Goal: Task Accomplishment & Management: Manage account settings

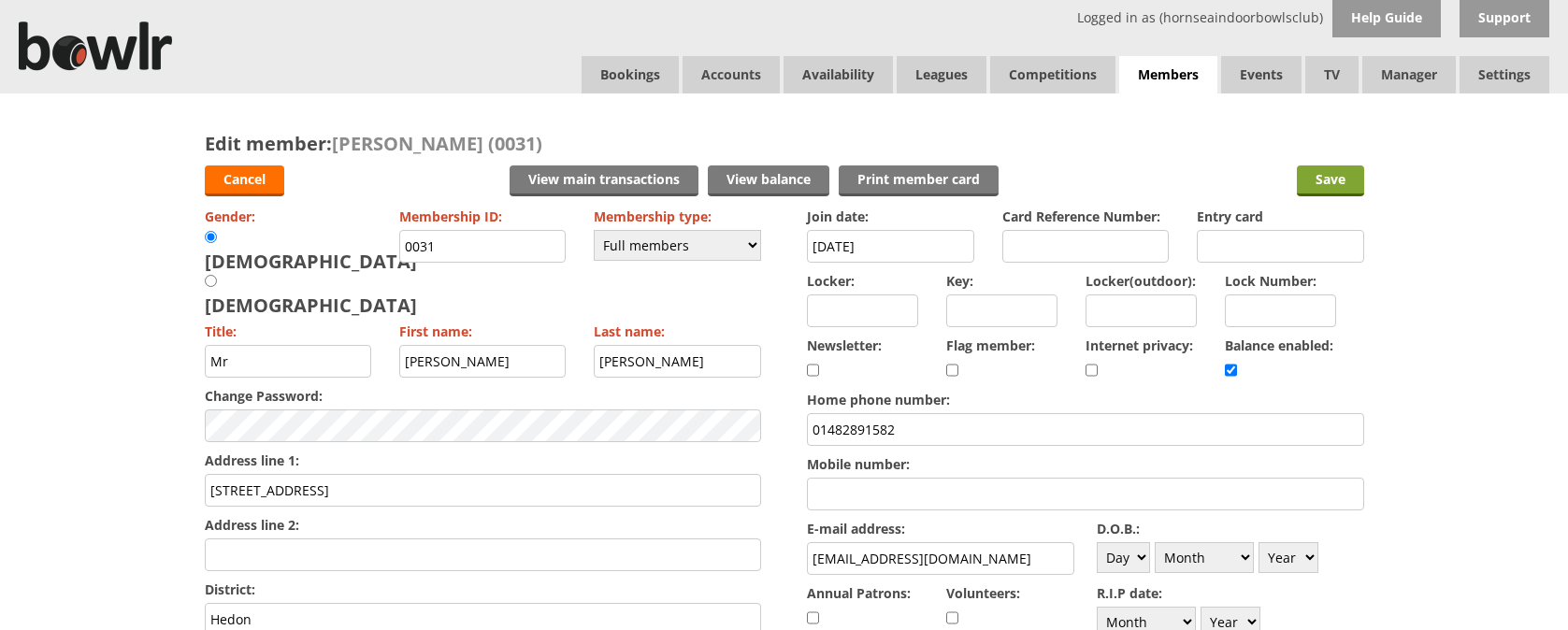
click at [1339, 183] on input "Save" at bounding box center [1331, 180] width 67 height 31
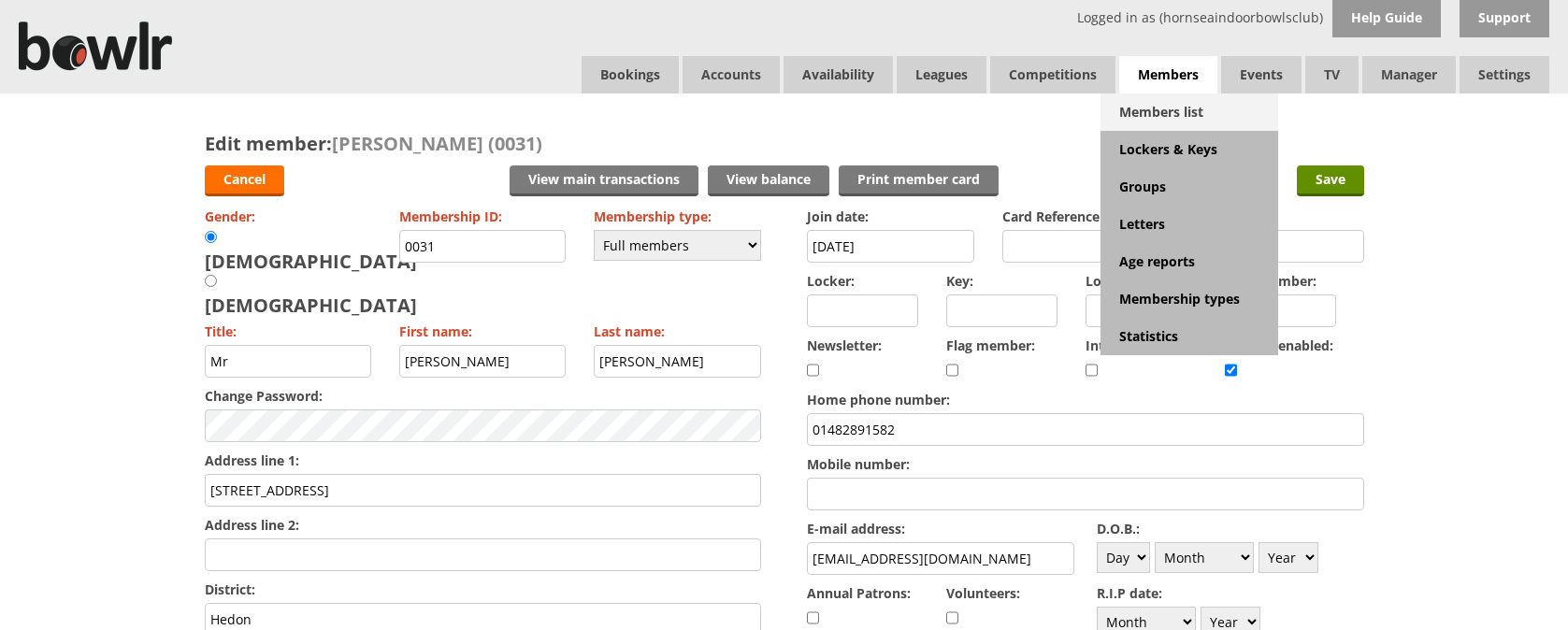
click at [1170, 115] on link "Members list" at bounding box center [1190, 113] width 178 height 38
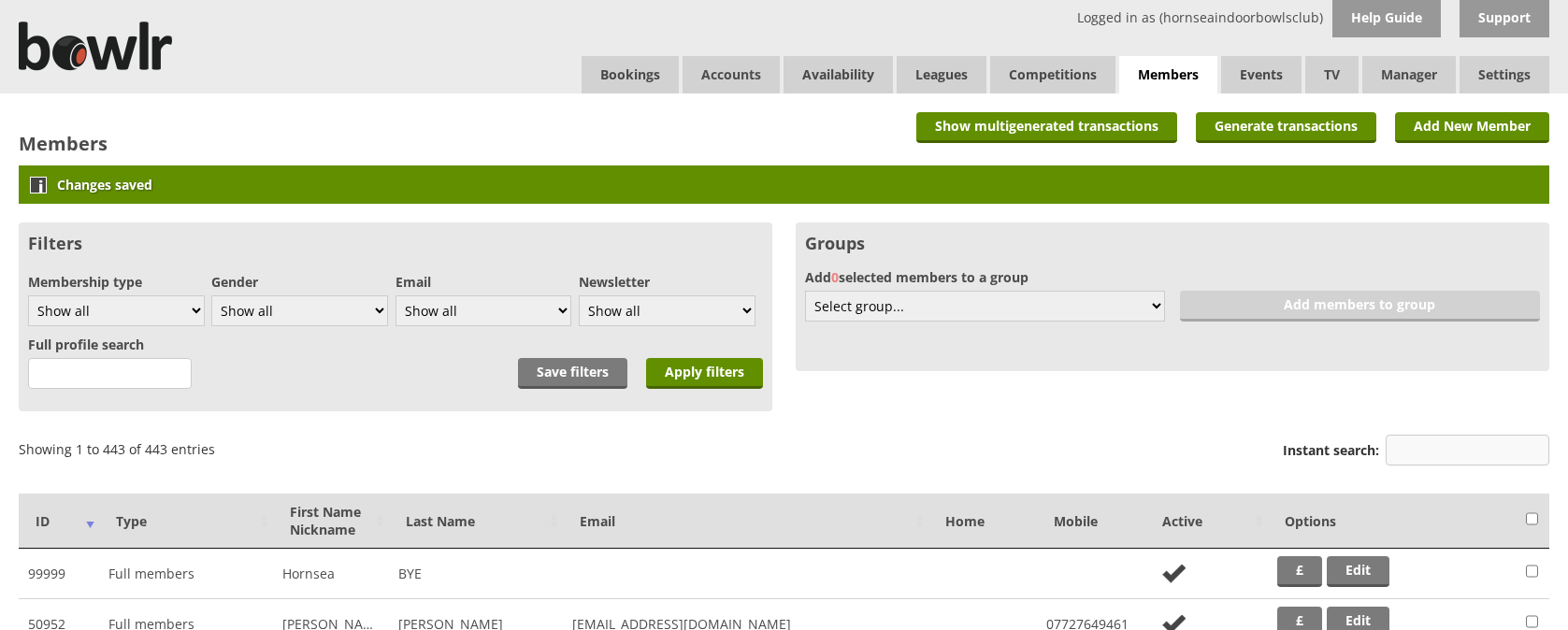
click at [1431, 450] on input "Instant search:" at bounding box center [1467, 450] width 163 height 31
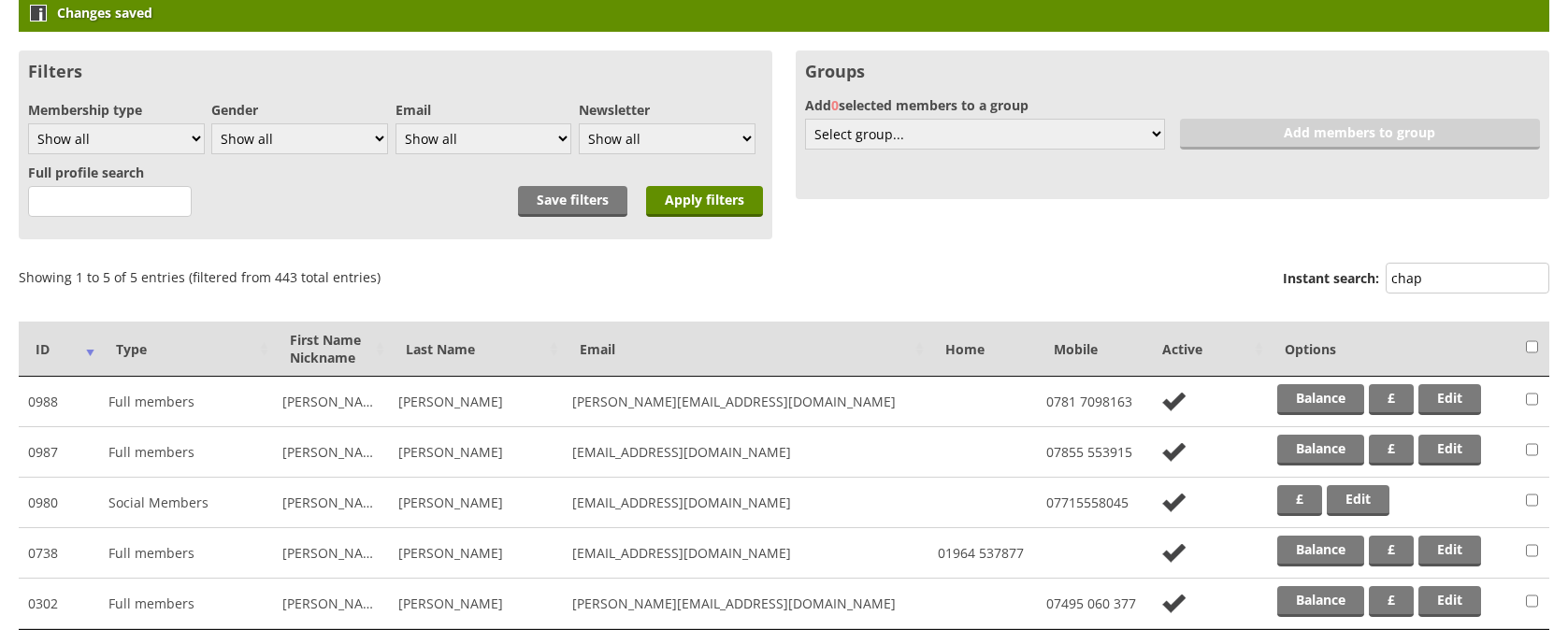
scroll to position [201, 0]
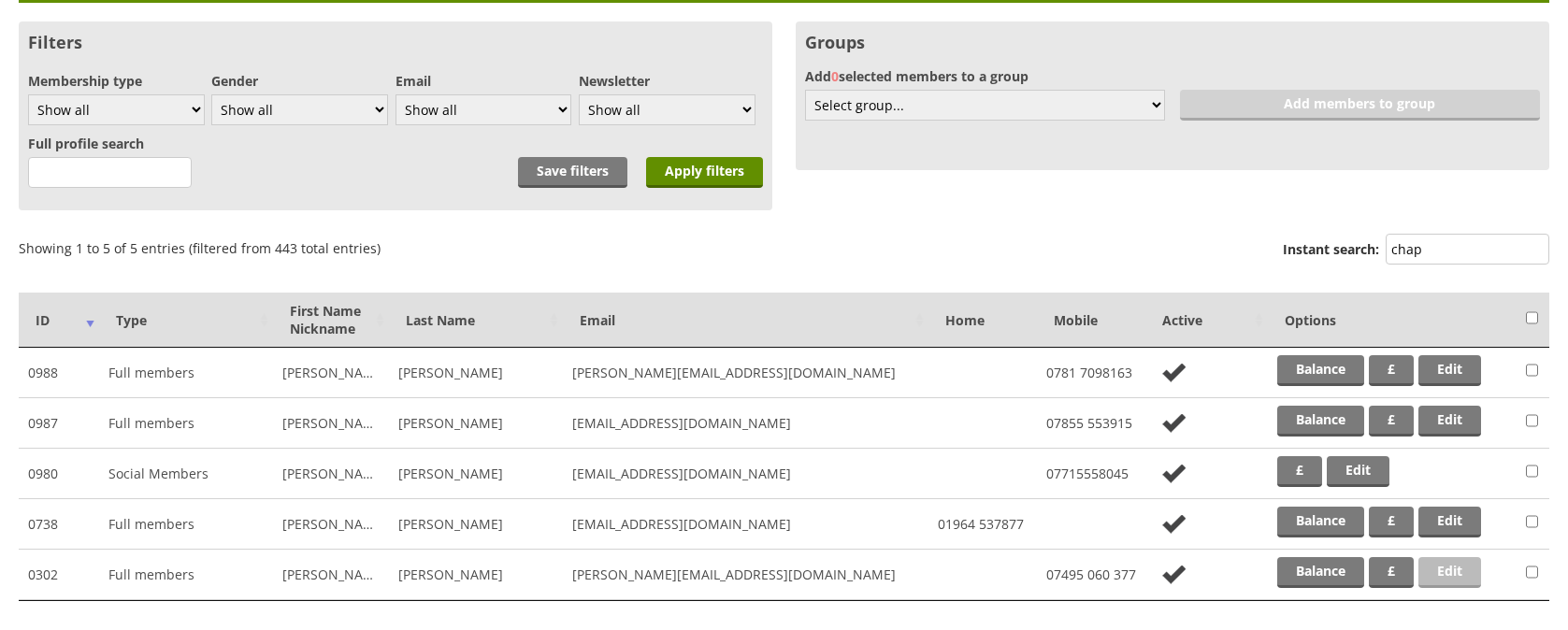
type input "chap"
click at [1459, 576] on link "Edit" at bounding box center [1449, 572] width 62 height 31
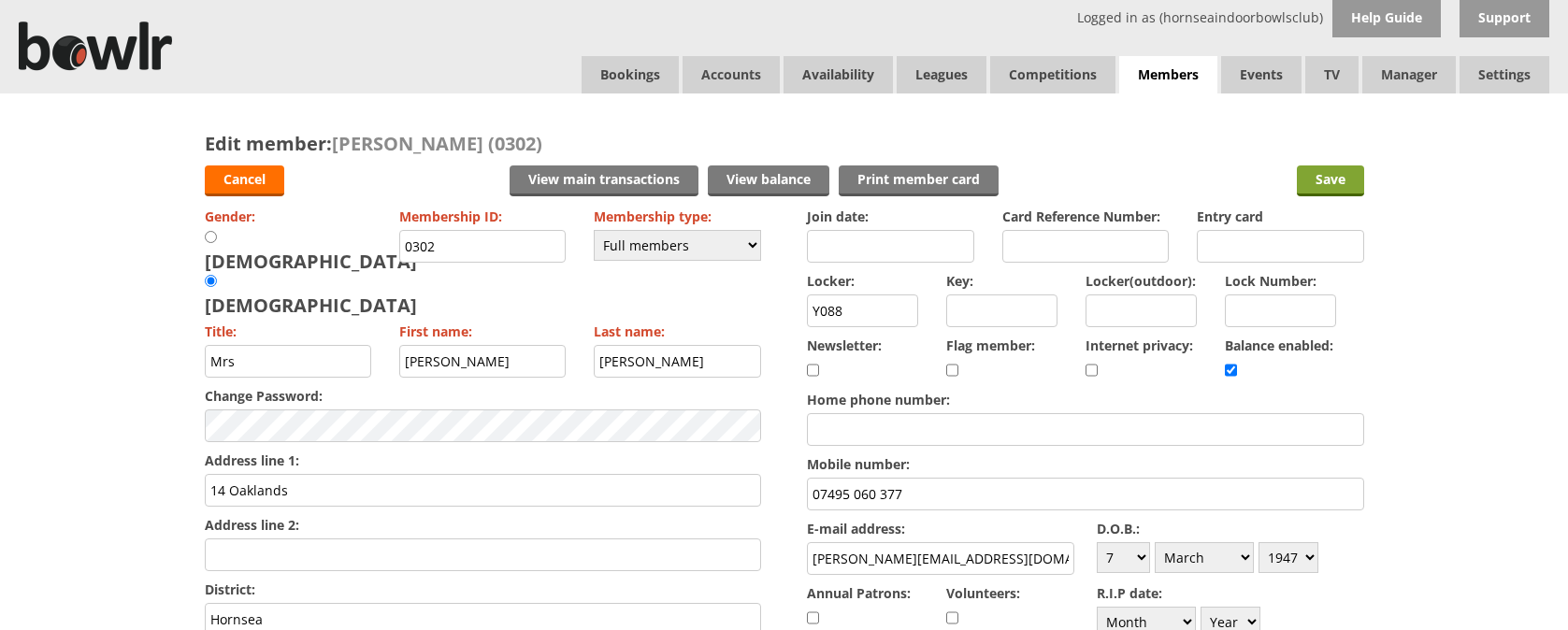
click at [1317, 188] on input "Save" at bounding box center [1331, 180] width 67 height 31
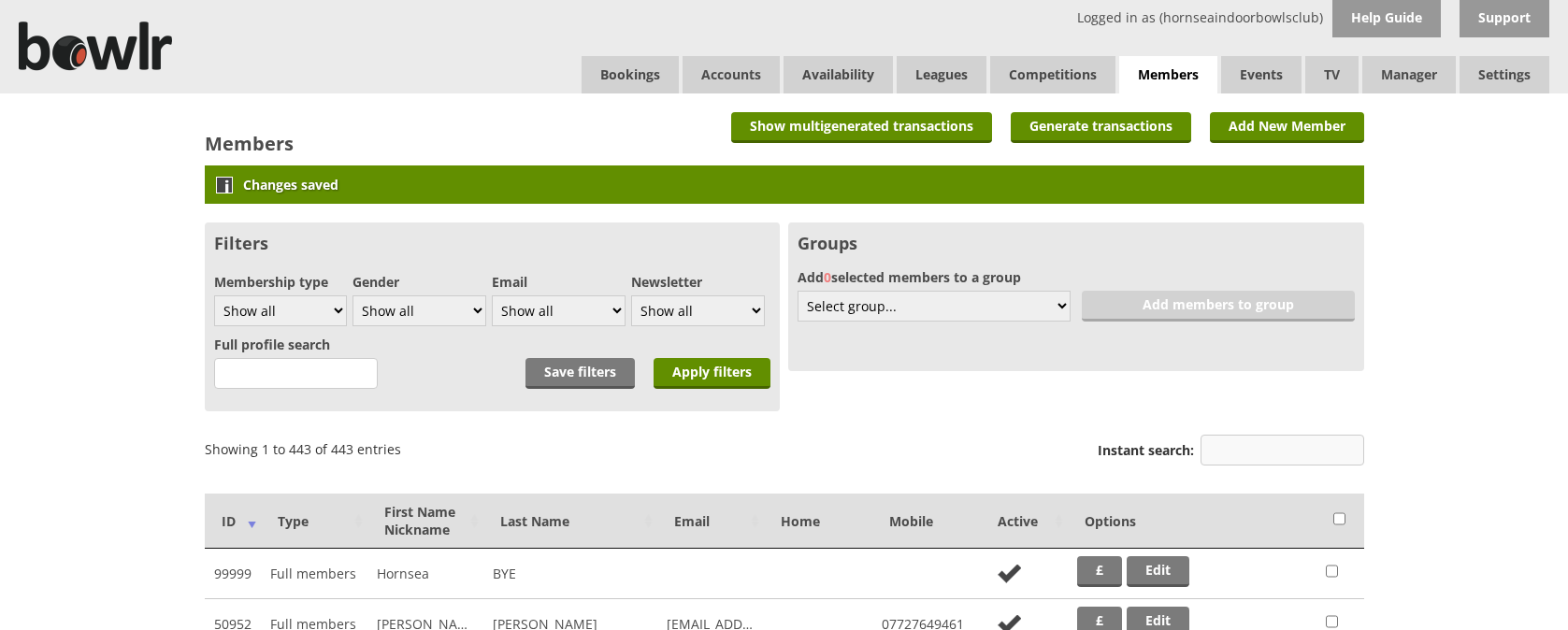
click at [1291, 450] on input "Instant search:" at bounding box center [1282, 450] width 163 height 31
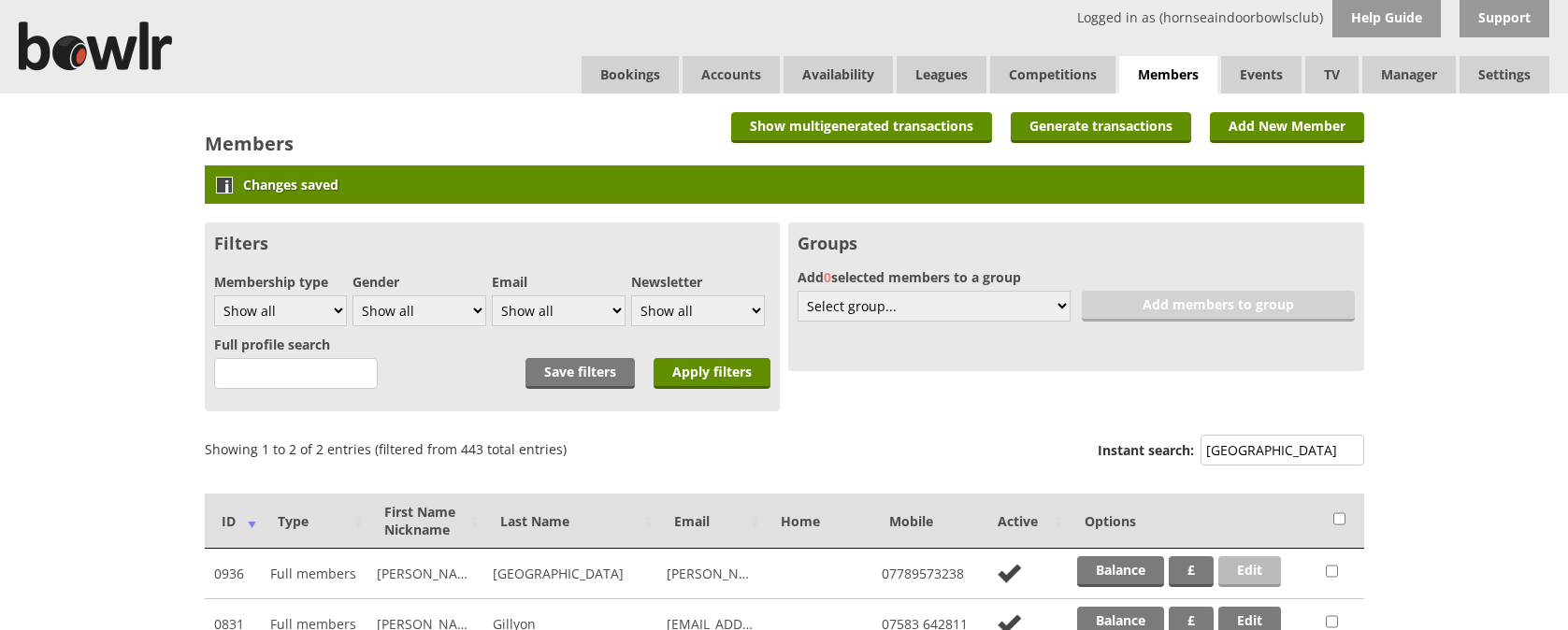
type input "lyon"
click at [1251, 568] on link "Edit" at bounding box center [1249, 571] width 62 height 31
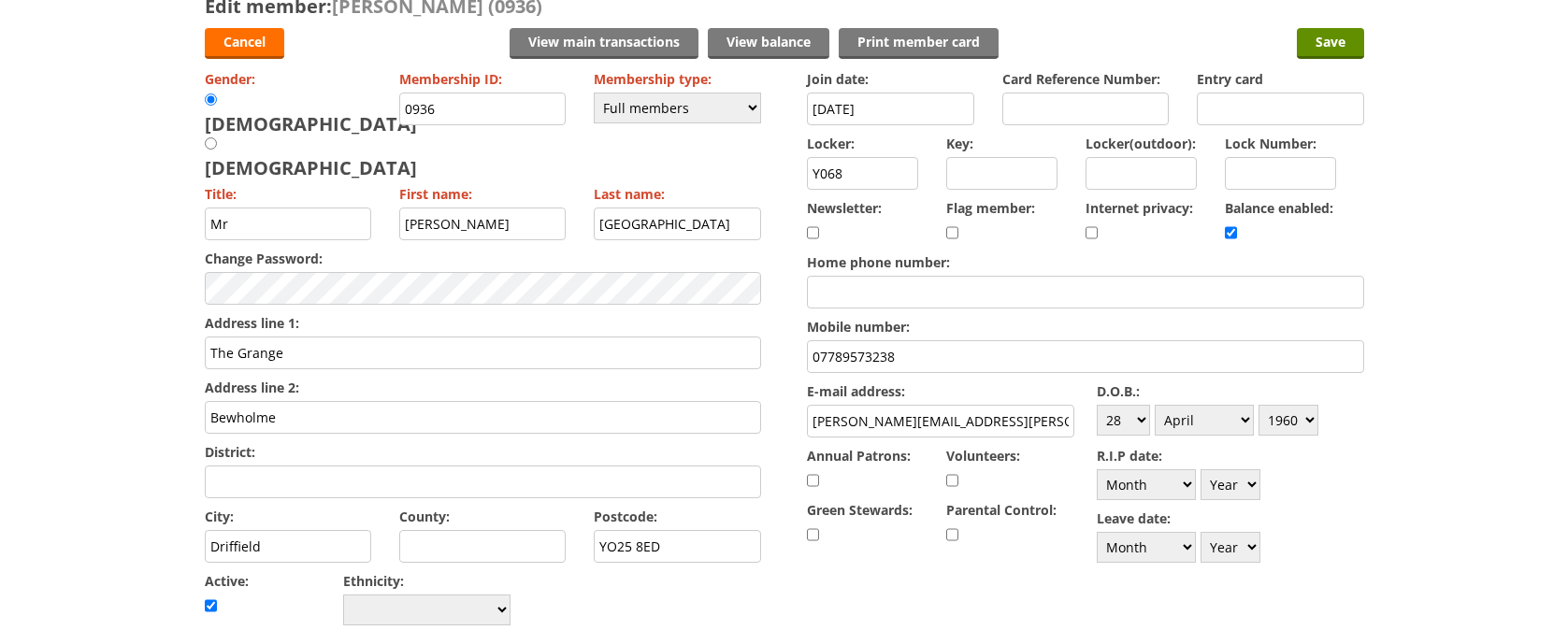
scroll to position [123, 0]
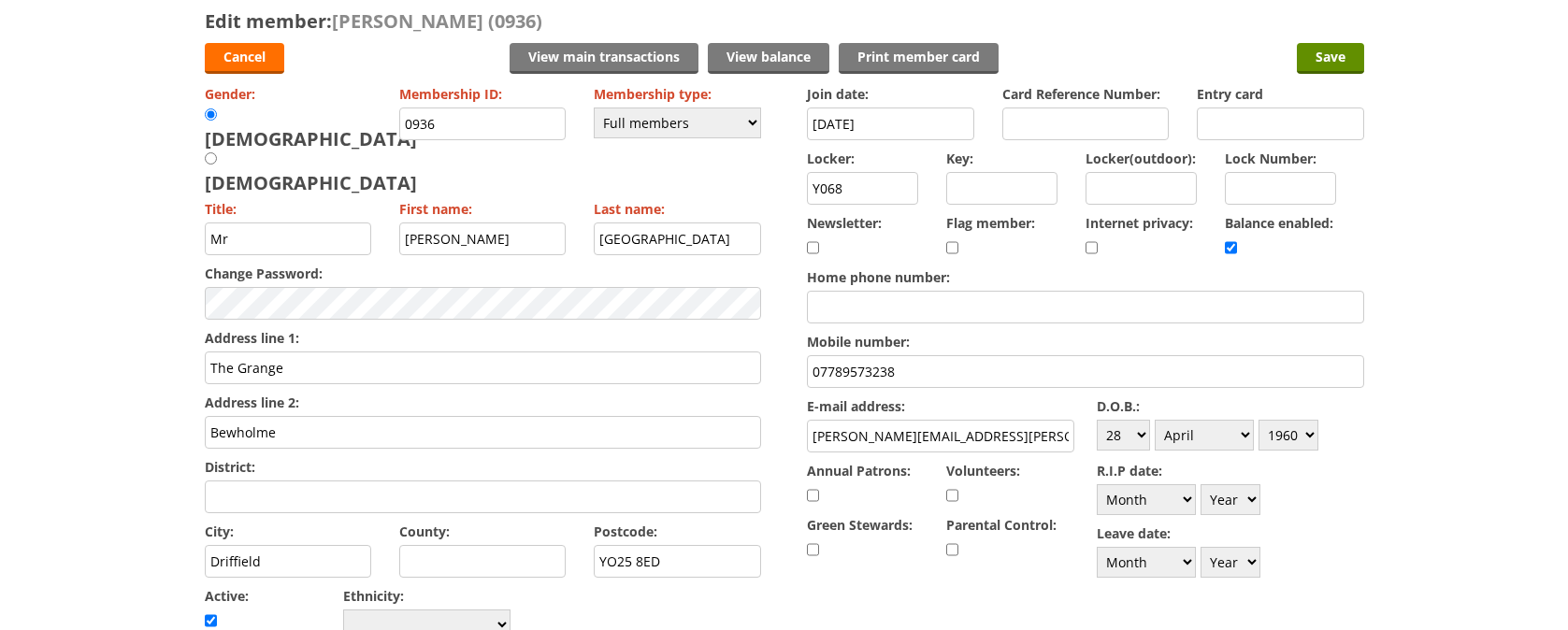
drag, startPoint x: 1344, startPoint y: 61, endPoint x: 1391, endPoint y: 54, distance: 47.5
click at [1344, 60] on input "Save" at bounding box center [1331, 57] width 67 height 31
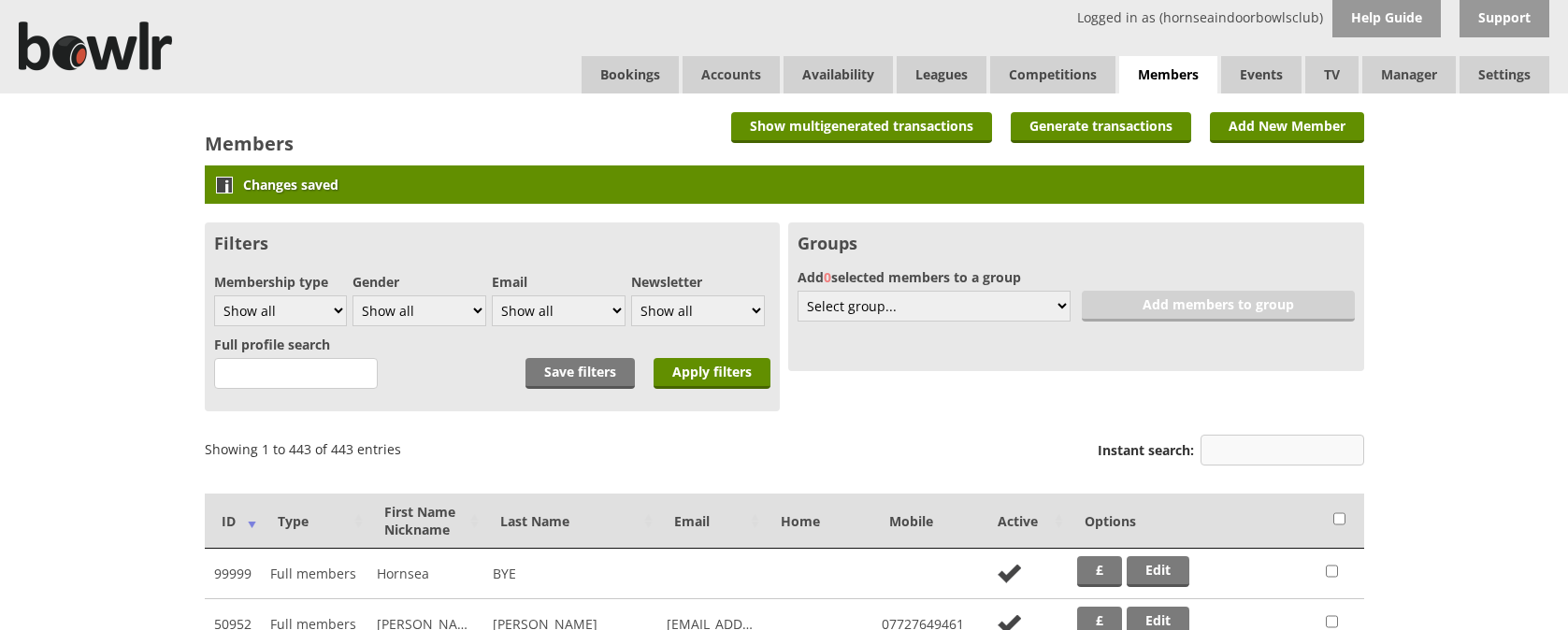
click at [1255, 454] on input "Instant search:" at bounding box center [1282, 450] width 163 height 31
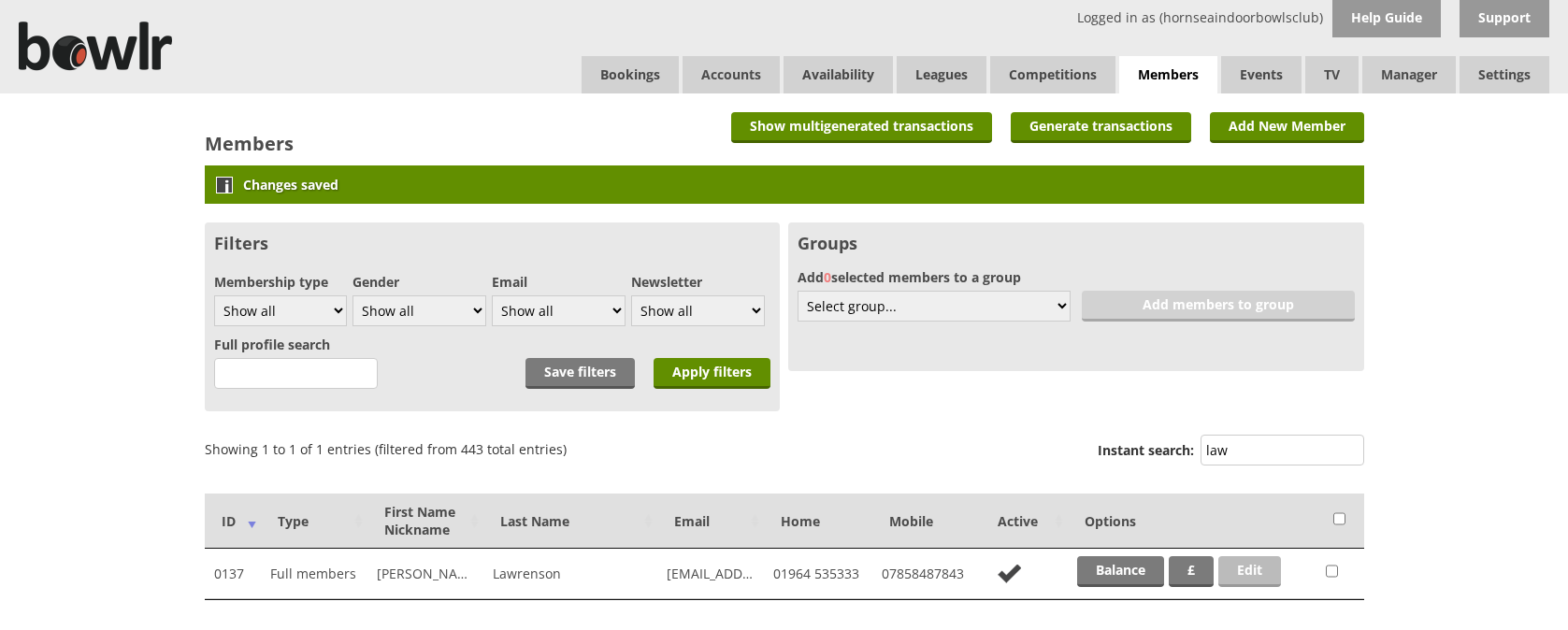
type input "law"
click at [1262, 570] on link "Edit" at bounding box center [1249, 571] width 62 height 31
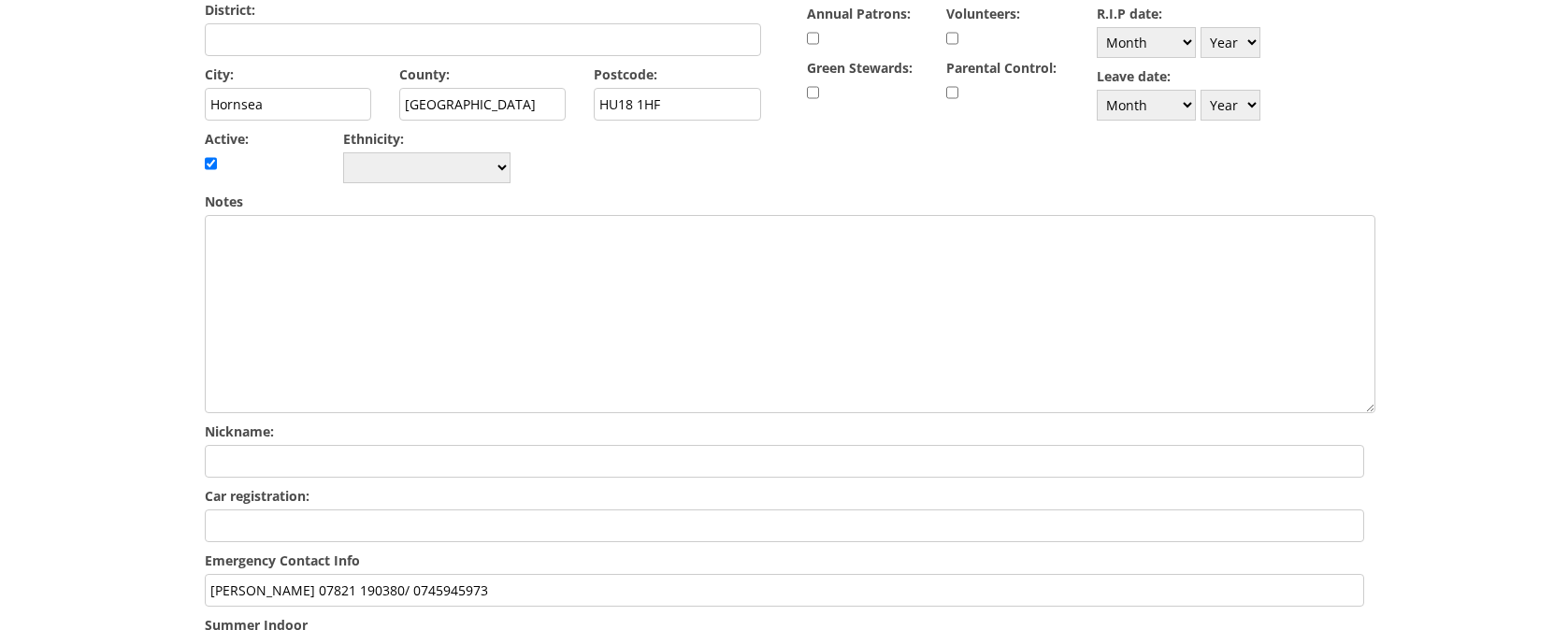
scroll to position [607, 0]
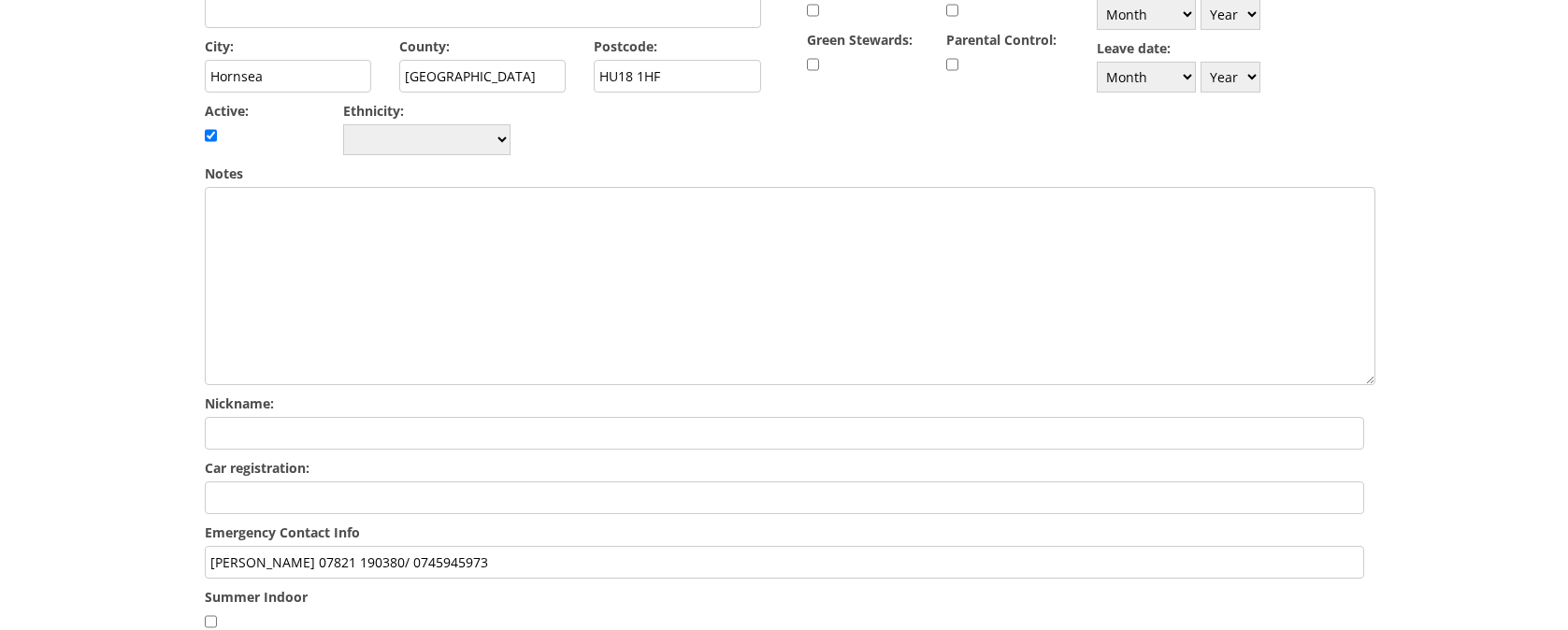
drag, startPoint x: 327, startPoint y: 510, endPoint x: 423, endPoint y: 512, distance: 96.0
click at [423, 546] on input "[PERSON_NAME] 07821 190380/ 0745945973" at bounding box center [784, 562] width 1159 height 33
click at [390, 546] on input "[PERSON_NAME] 0745945973" at bounding box center [784, 562] width 1159 height 33
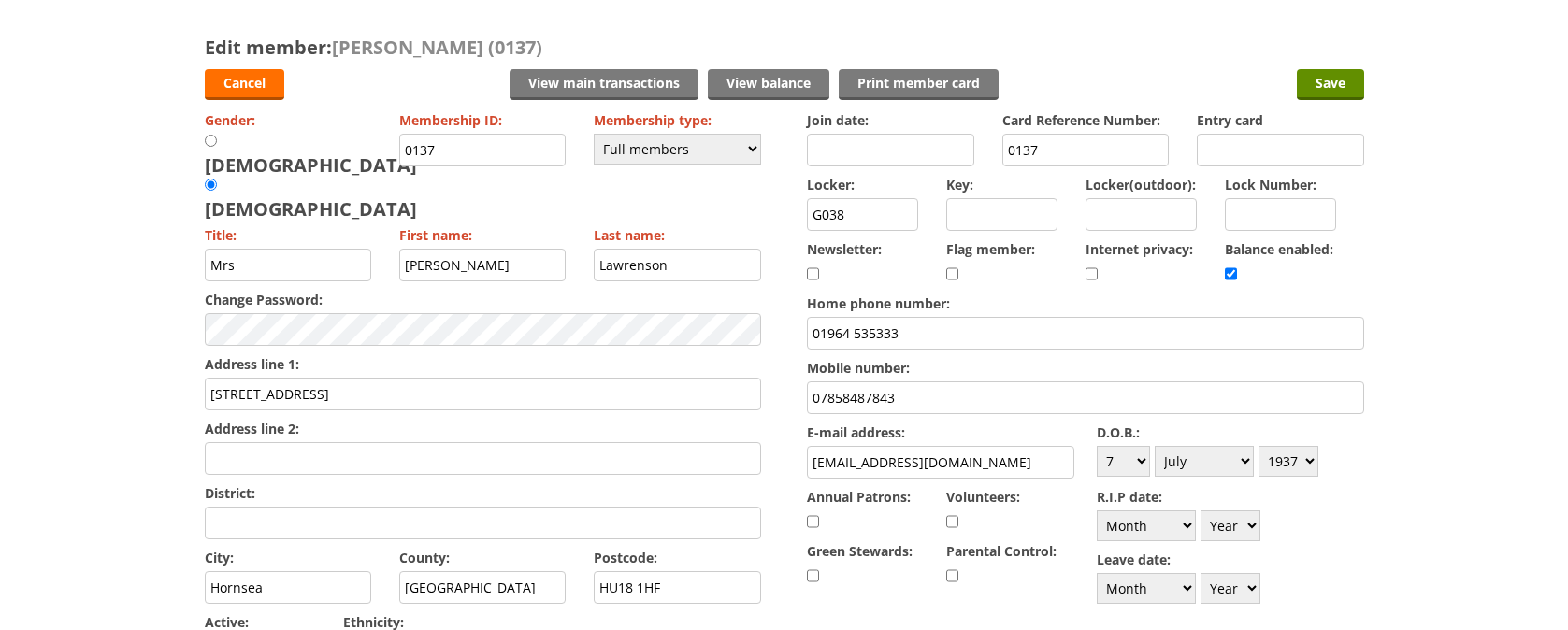
scroll to position [74, 0]
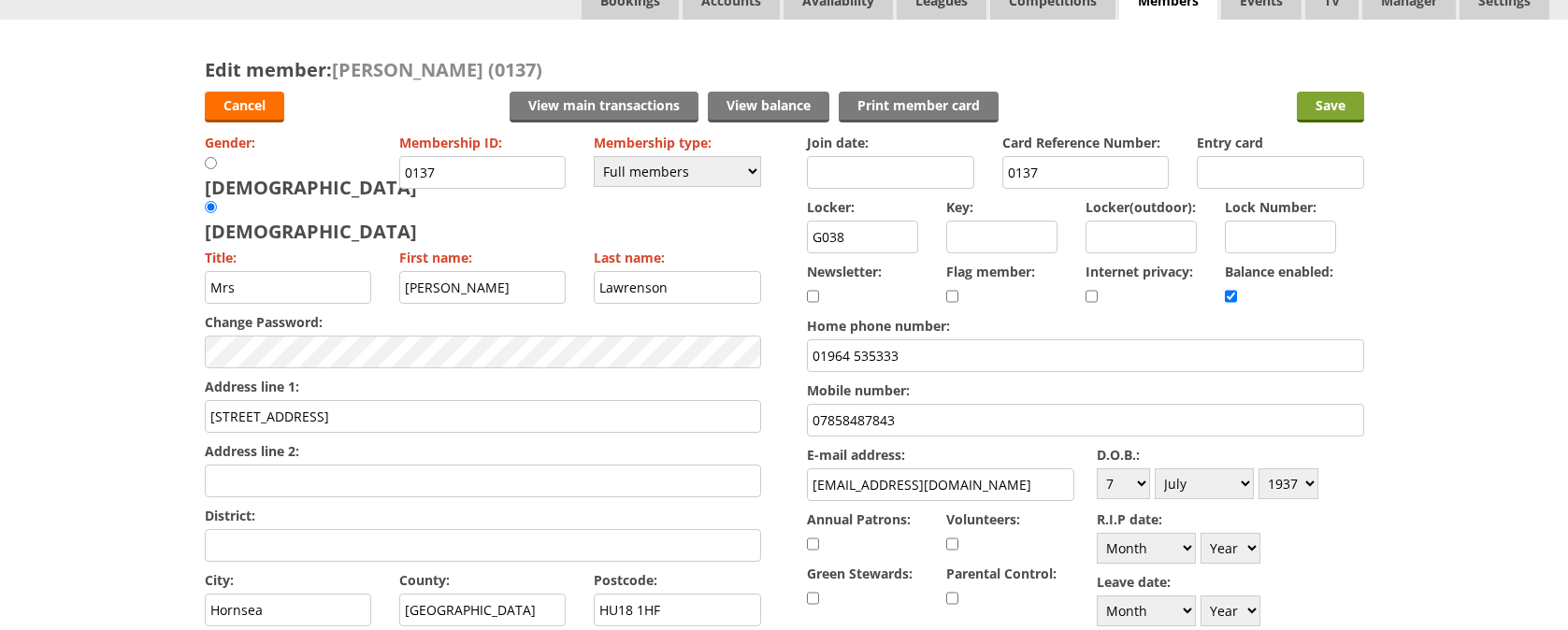
type input "PAUL LAWRENSON 07459459873"
click at [1330, 110] on input "Save" at bounding box center [1331, 107] width 67 height 31
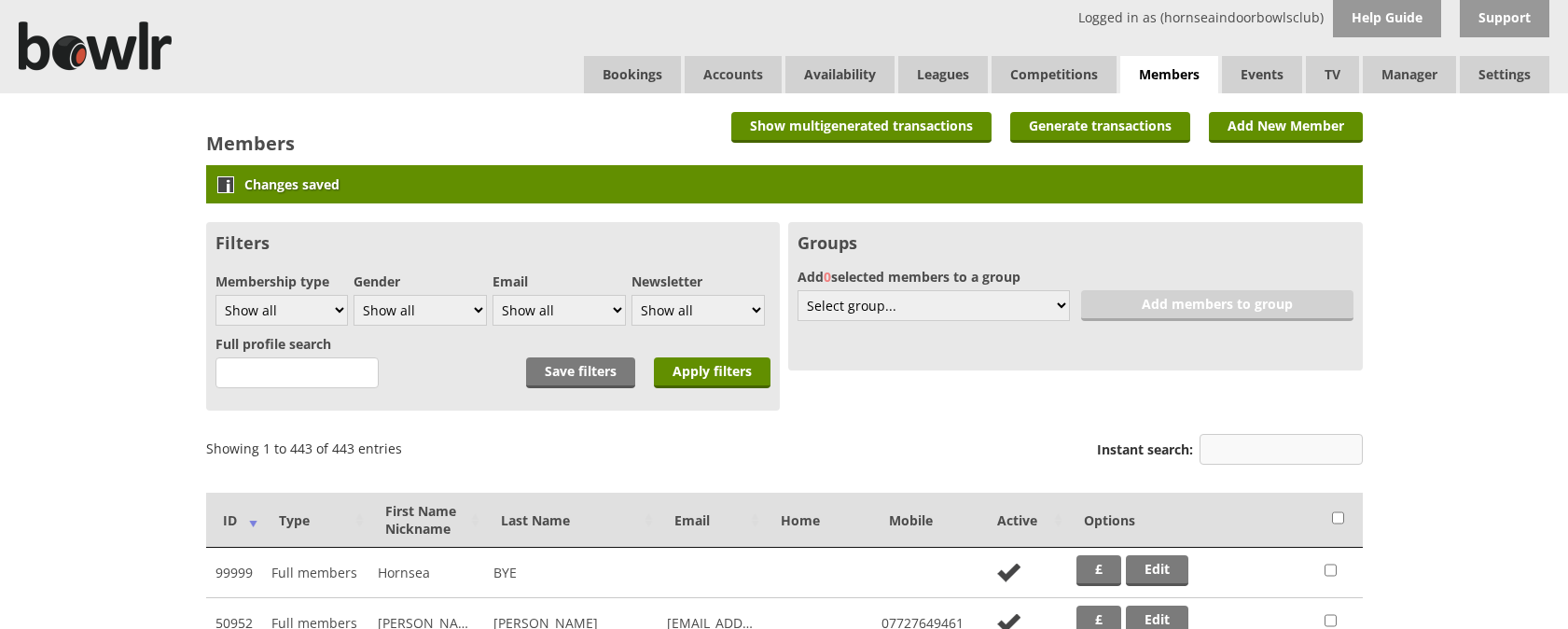
click at [1307, 454] on input "Instant search:" at bounding box center [1281, 449] width 163 height 31
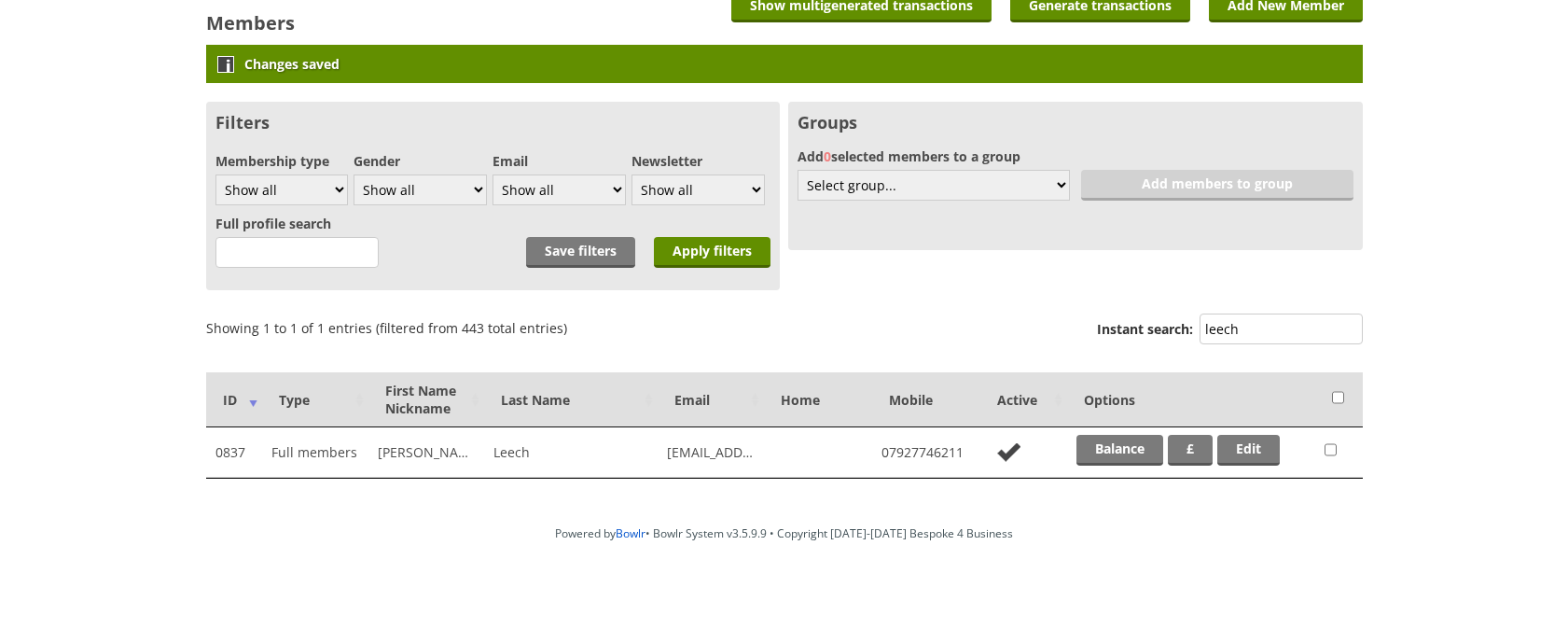
scroll to position [121, 0]
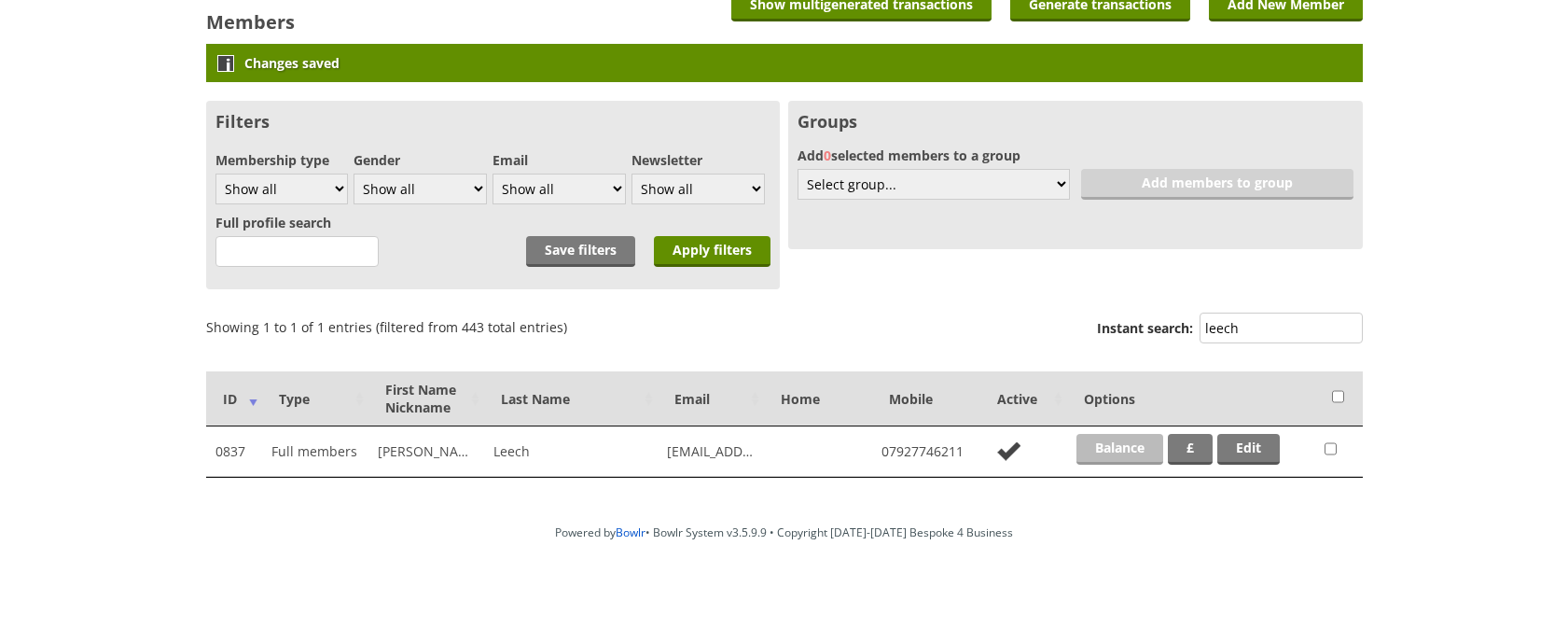
type input "leech"
click at [1096, 445] on link "Balance" at bounding box center [1120, 449] width 87 height 31
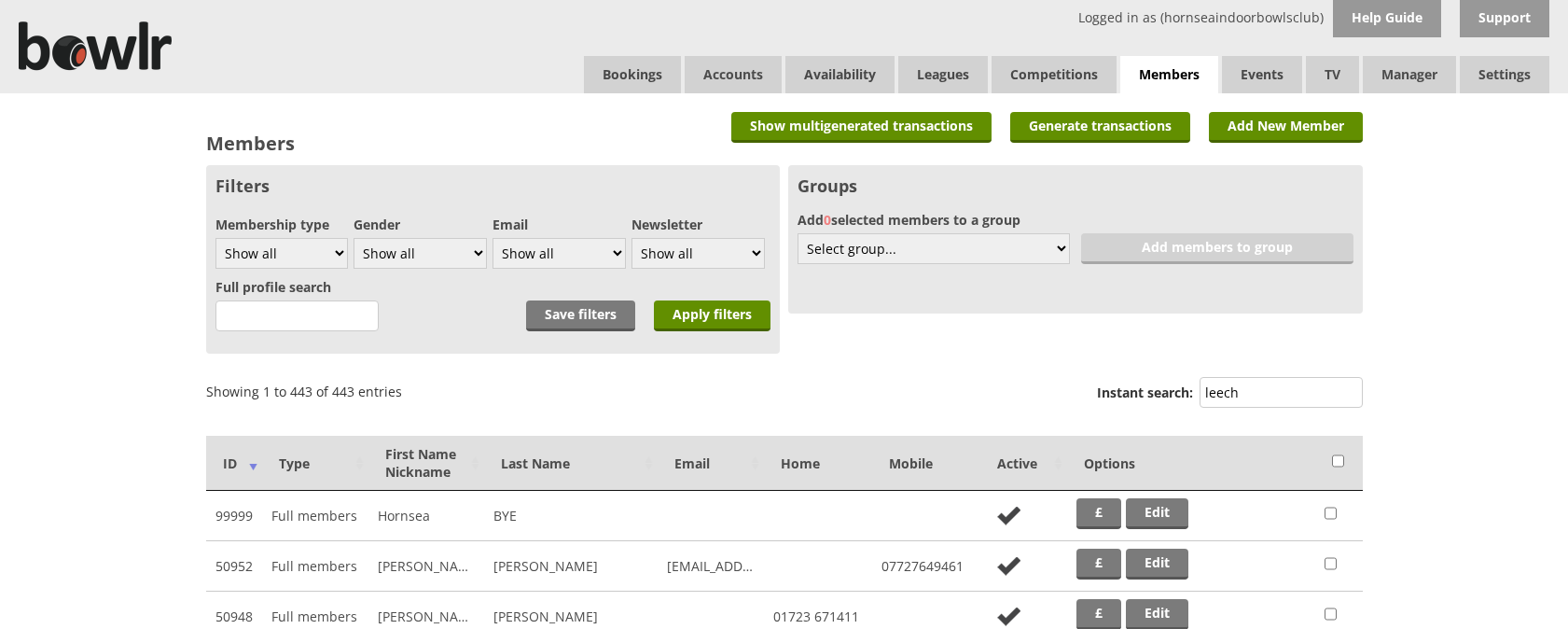
scroll to position [121, 0]
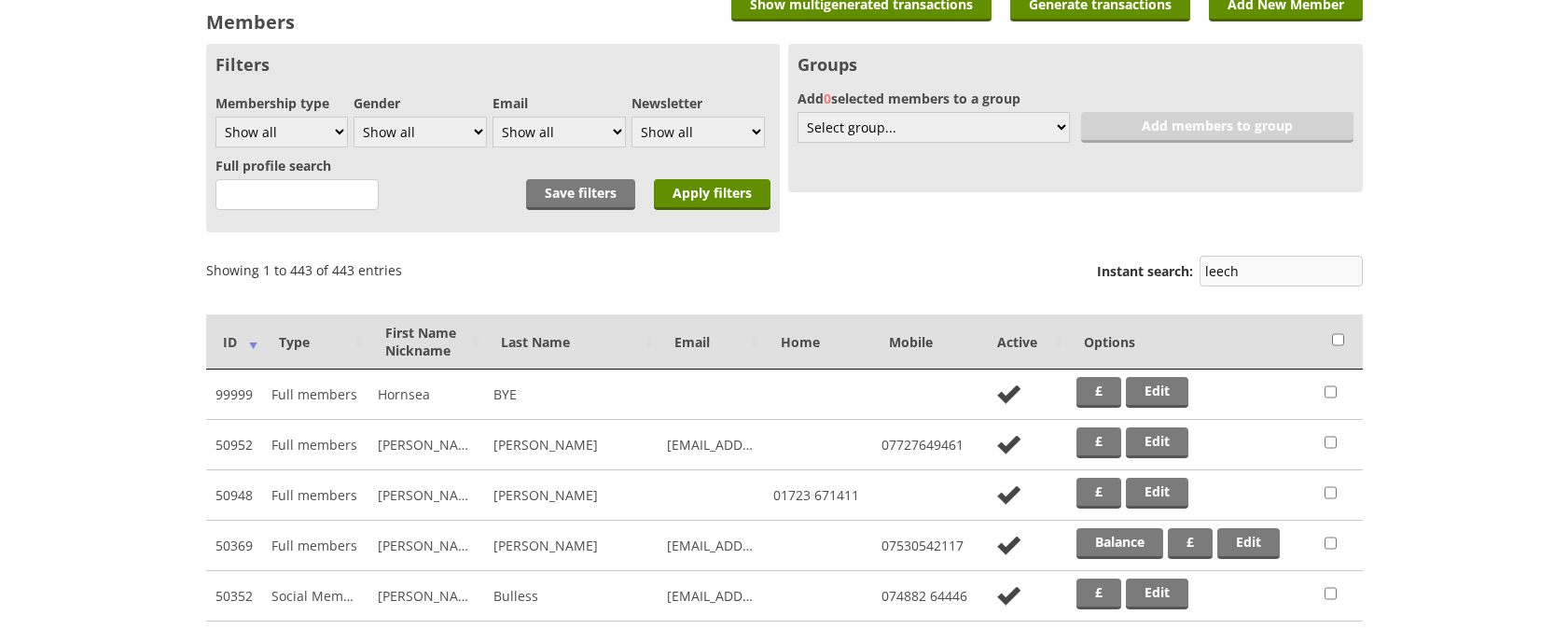
click at [1312, 271] on input "leech" at bounding box center [1281, 271] width 163 height 31
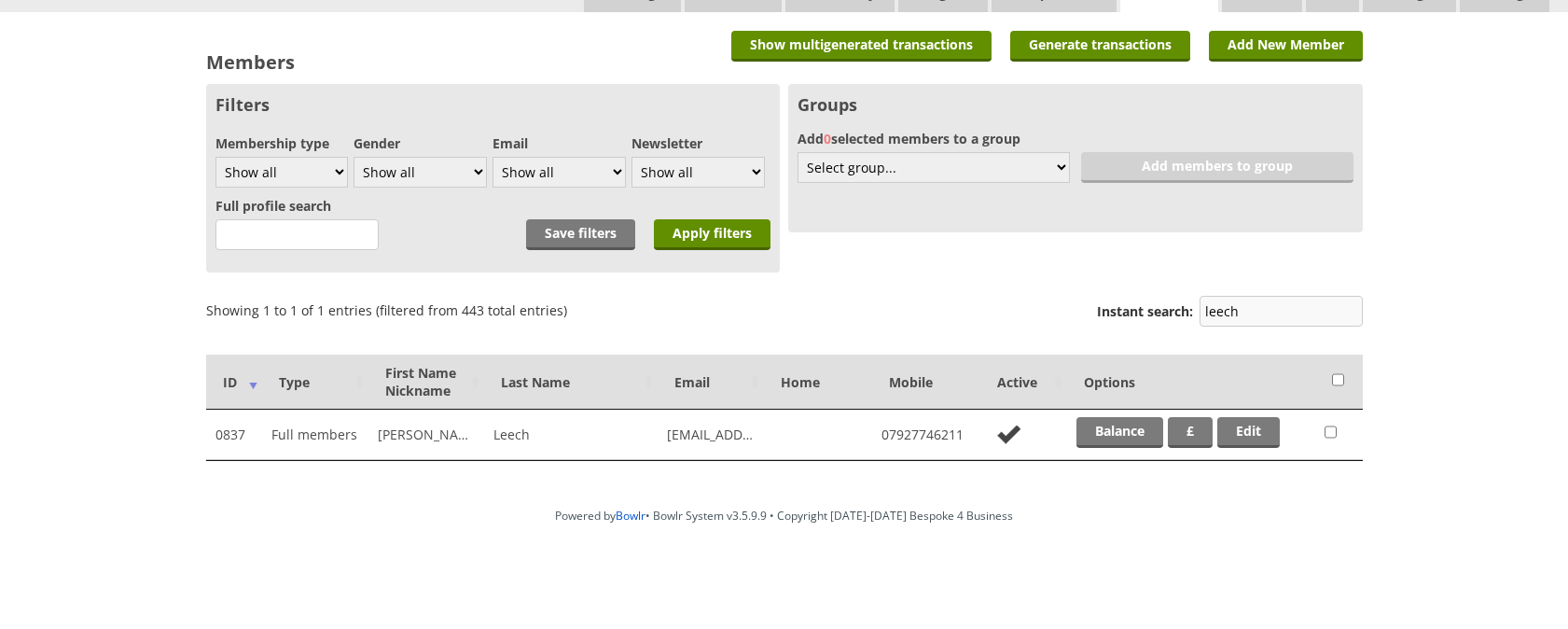
scroll to position [81, 0]
click at [1265, 437] on link "Edit" at bounding box center [1248, 432] width 62 height 31
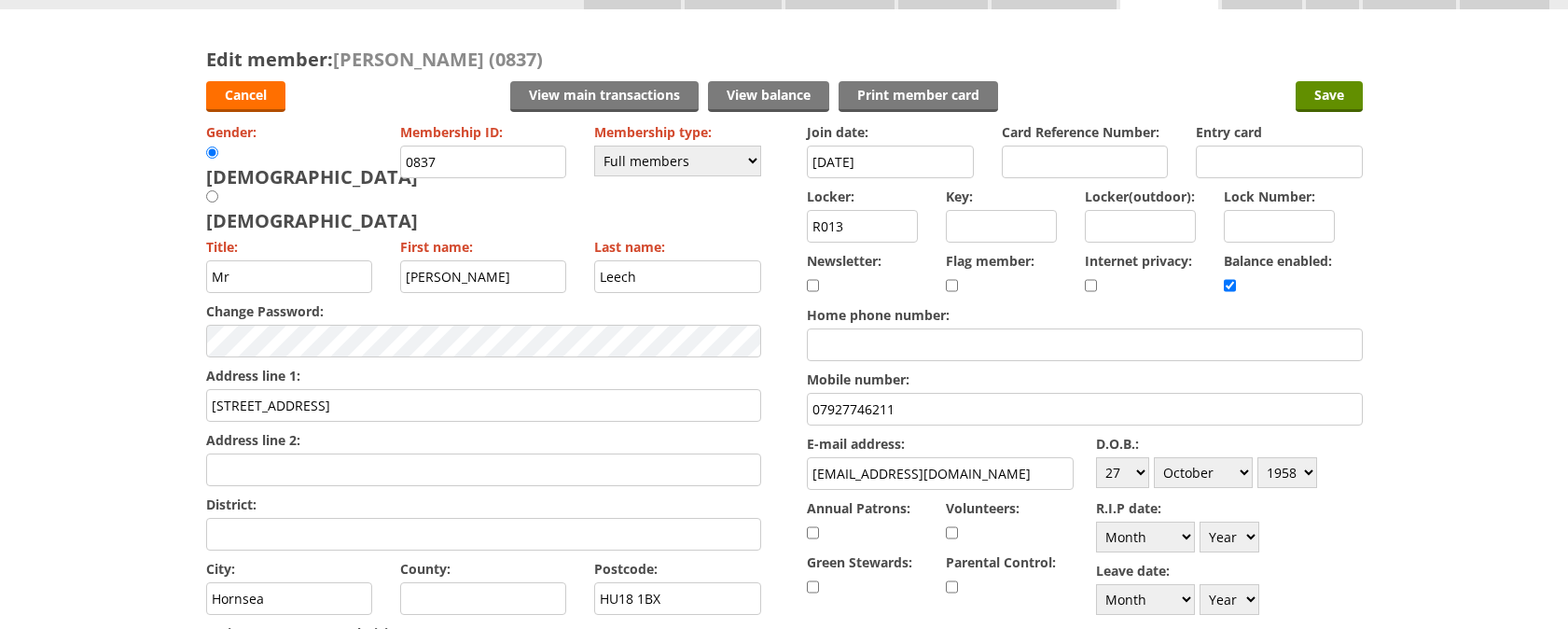
scroll to position [99, 0]
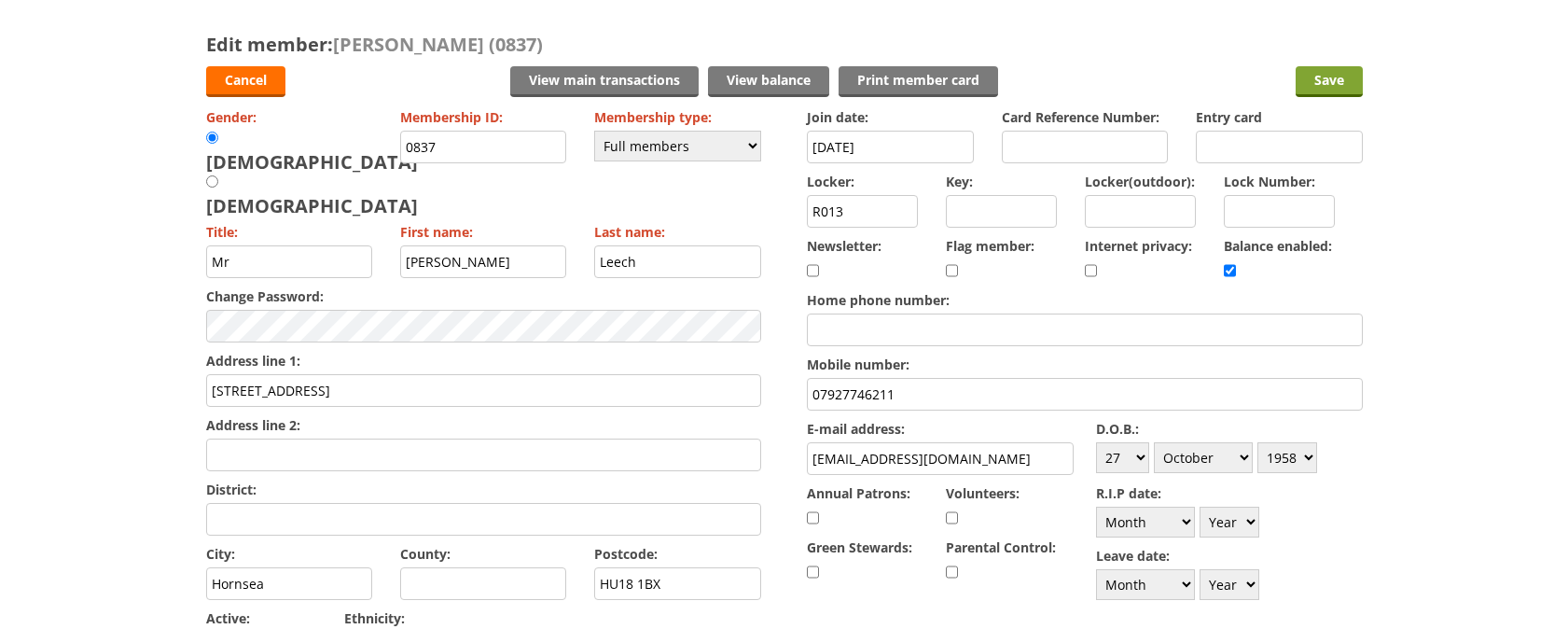
click at [1329, 77] on input "Save" at bounding box center [1329, 81] width 67 height 31
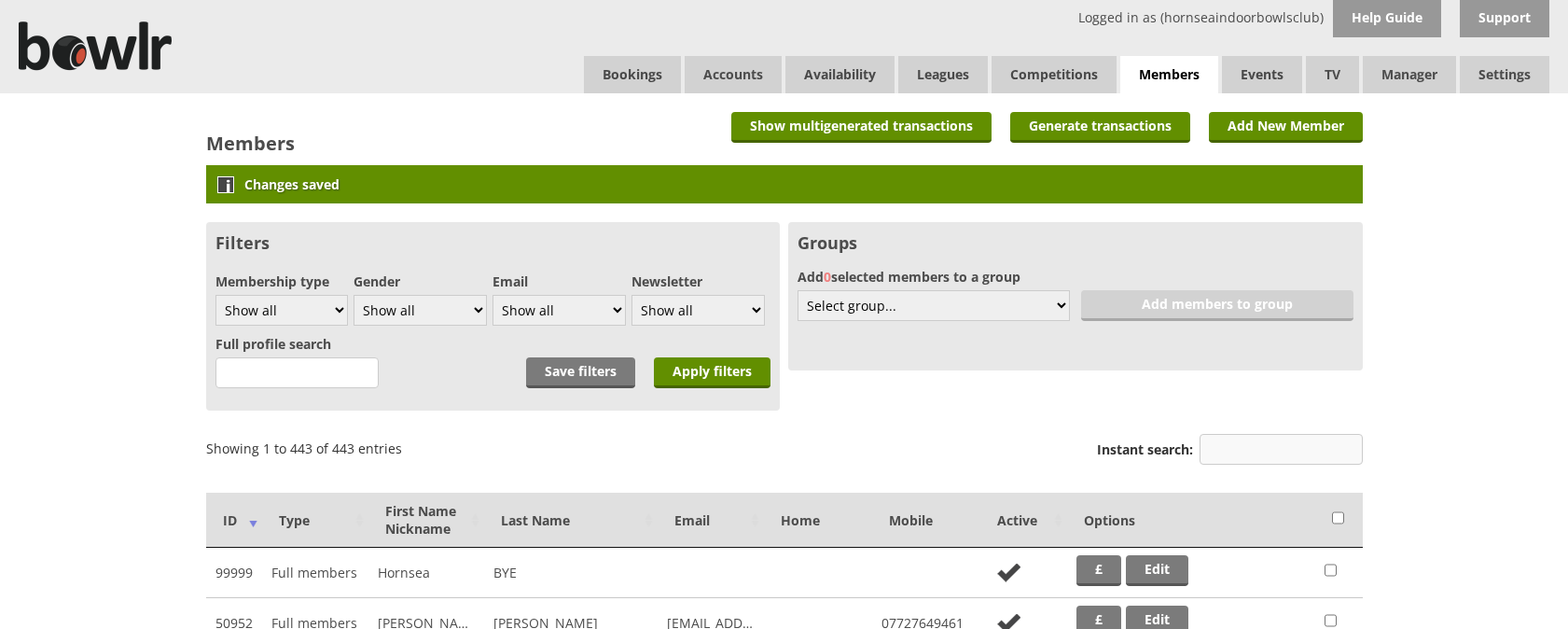
click at [1294, 449] on input "Instant search:" at bounding box center [1281, 449] width 163 height 31
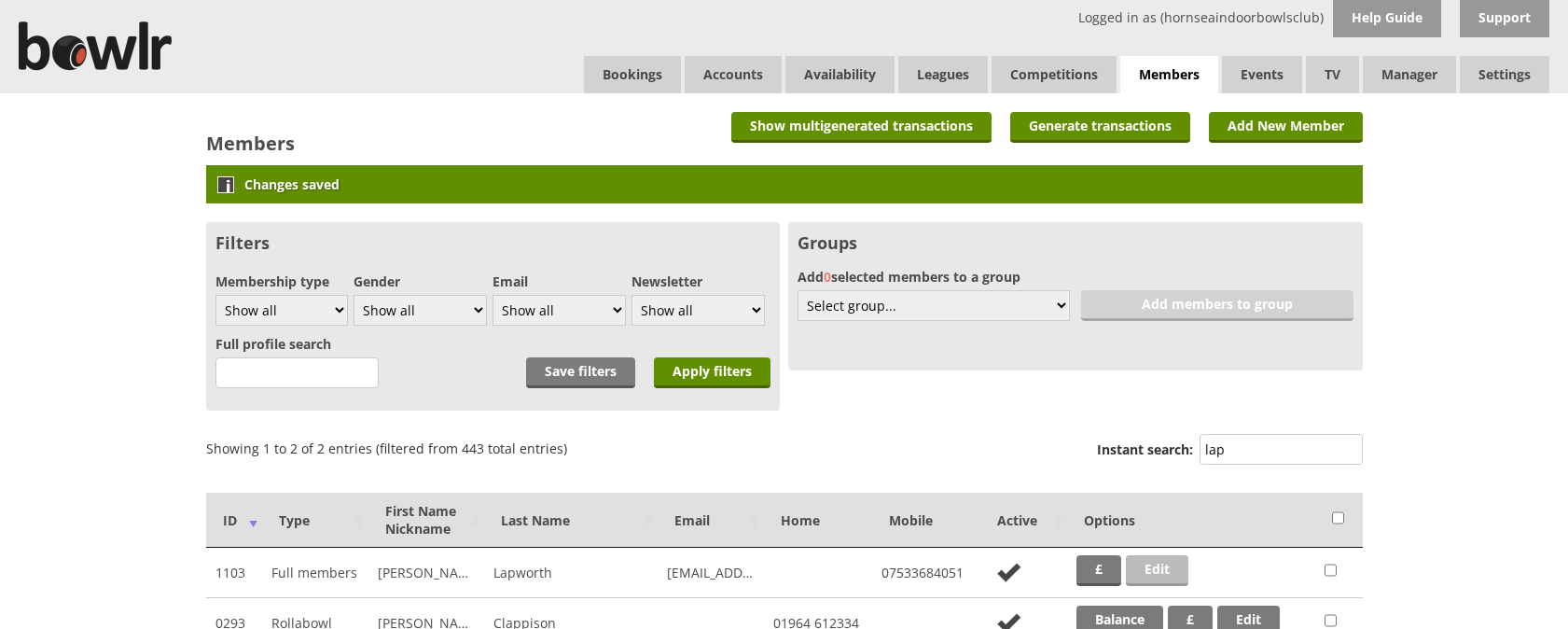
type input "lap"
click at [1170, 575] on link "Edit" at bounding box center [1157, 570] width 62 height 31
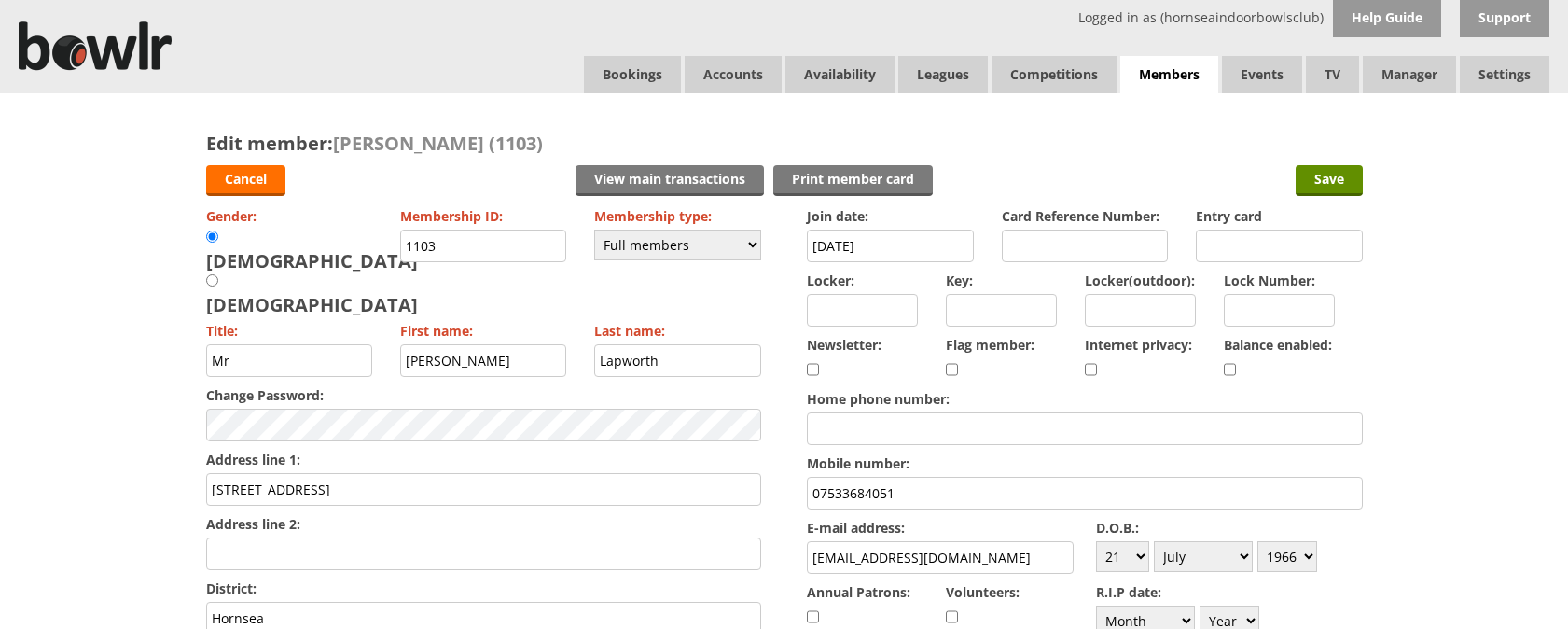
click at [1234, 365] on input "checkbox" at bounding box center [1230, 369] width 12 height 23
checkbox input "true"
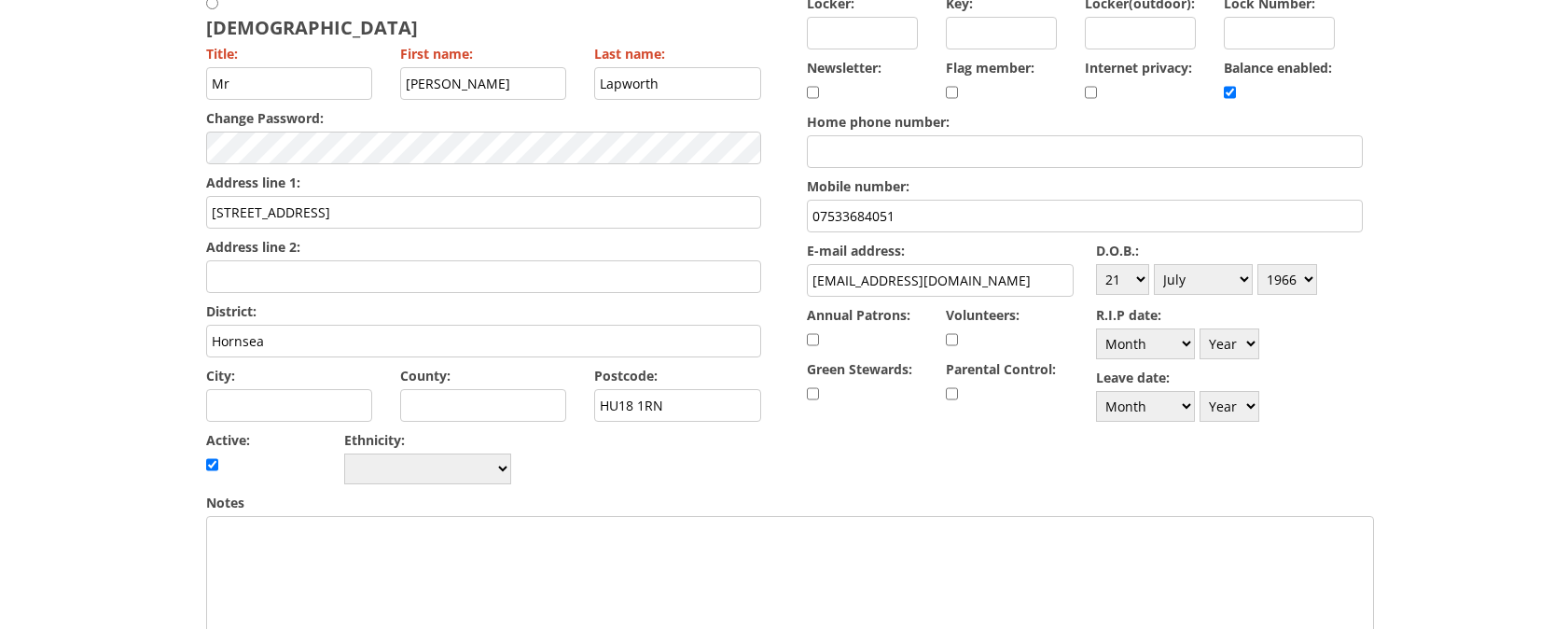
scroll to position [279, 0]
click at [231, 195] on input "[STREET_ADDRESS]" at bounding box center [484, 210] width 555 height 33
click at [281, 195] on input "[STREET_ADDRESS]" at bounding box center [484, 210] width 555 height 33
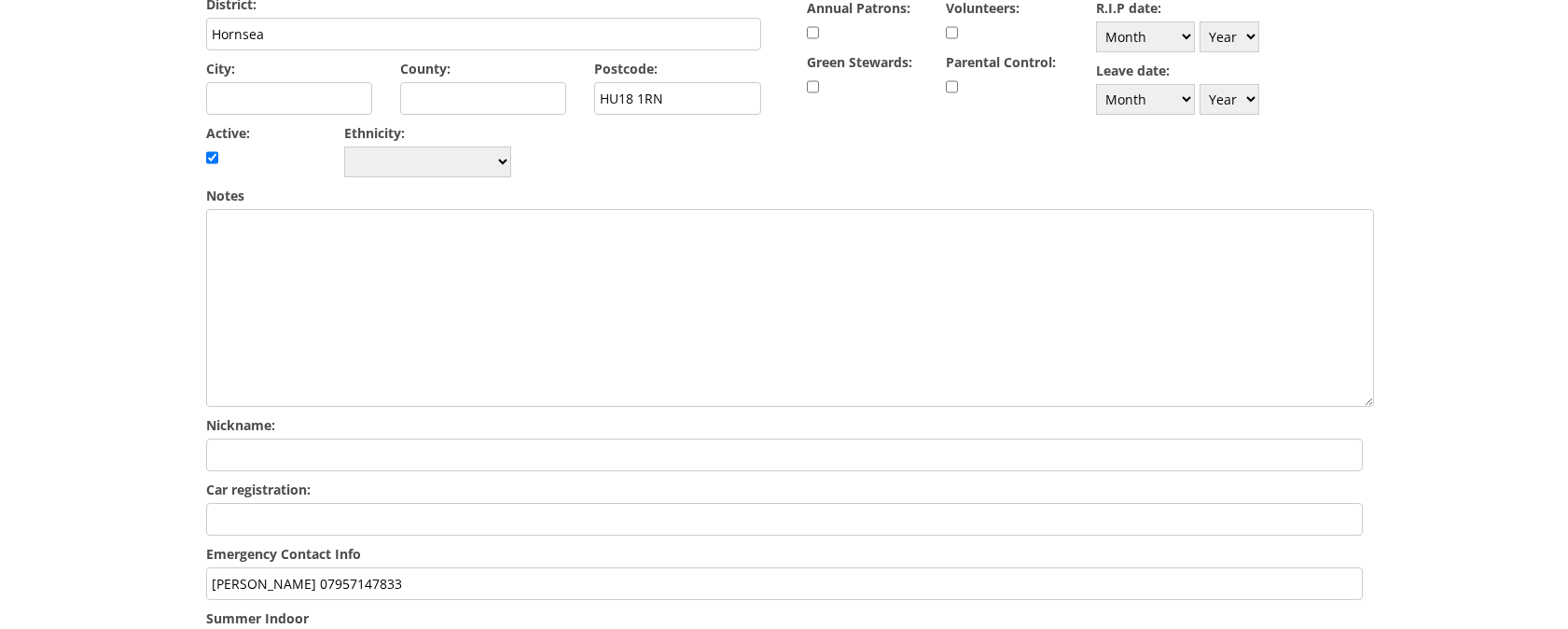
scroll to position [486, 0]
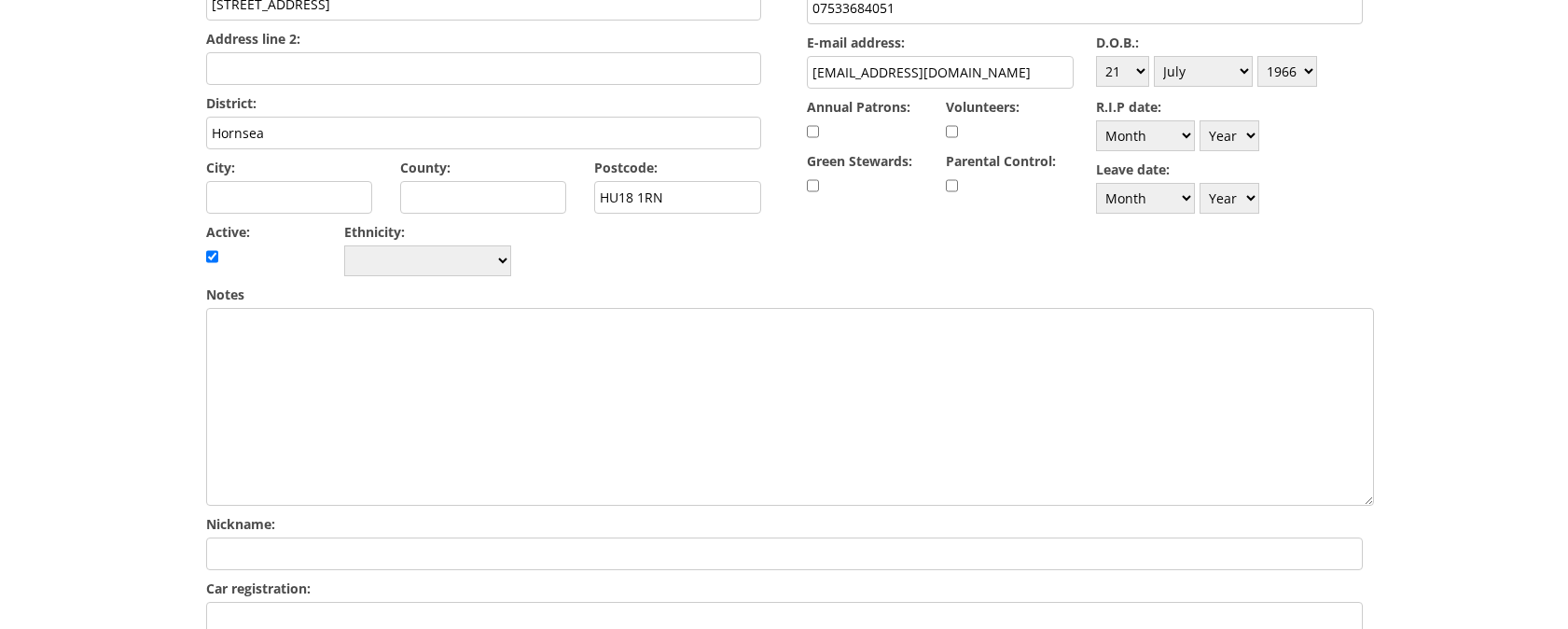
type input "16 Lindale Avenue"
click at [1563, 140] on div "Edit member: Stephen Lapworth (1103) Cancel View main transactions Print member…" at bounding box center [784, 331] width 1568 height 1446
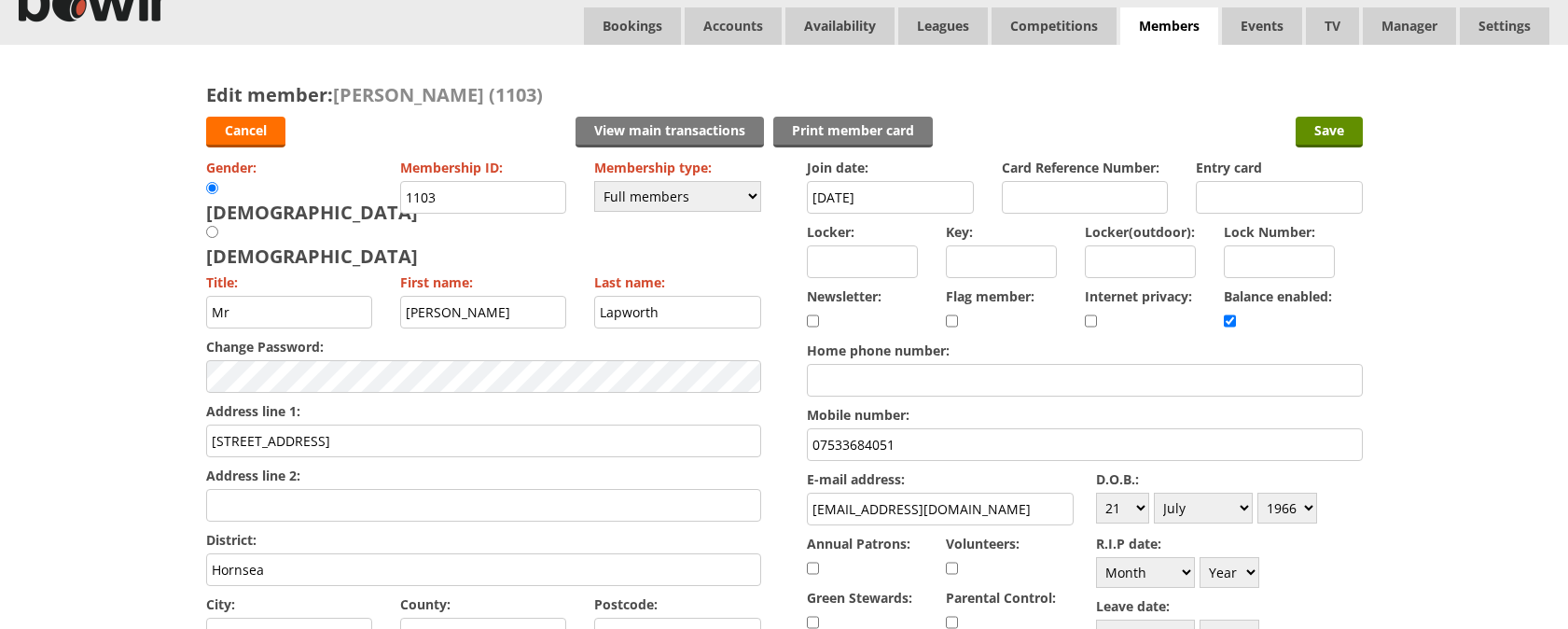
scroll to position [0, 0]
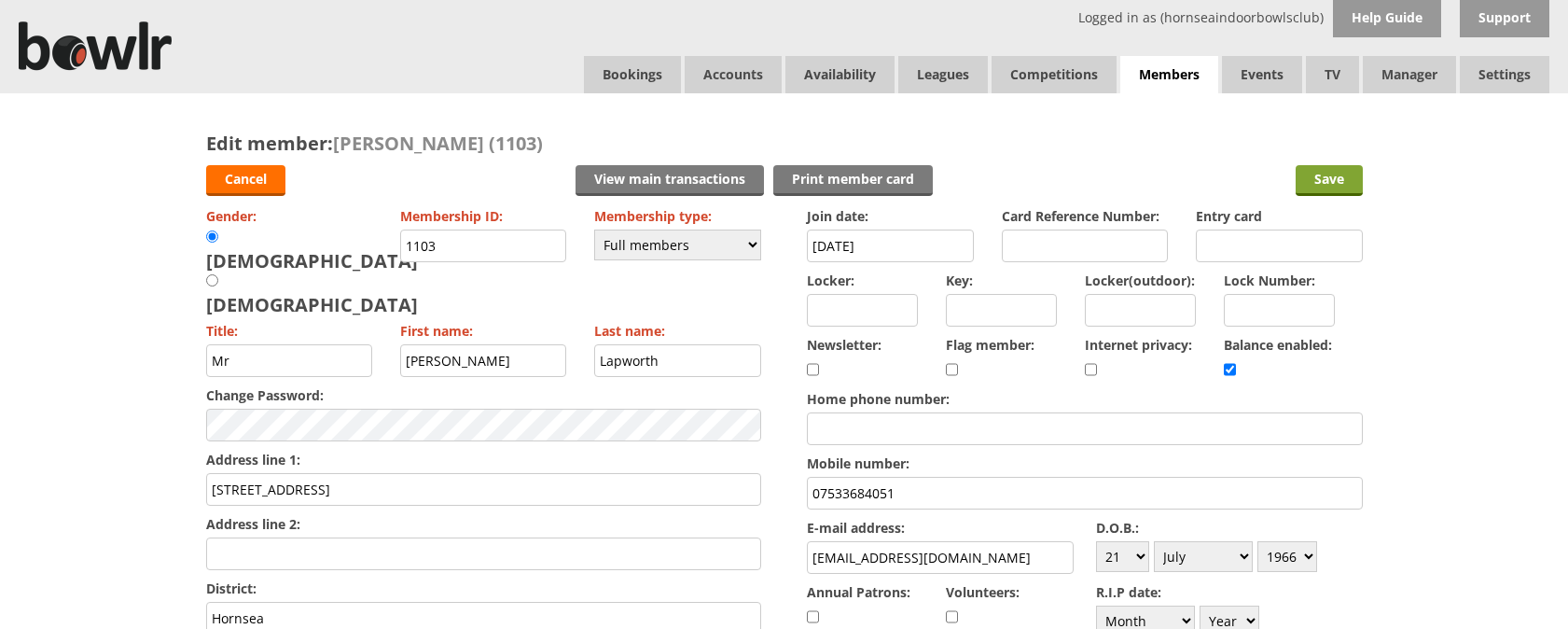
click at [1344, 175] on input "Save" at bounding box center [1329, 180] width 67 height 31
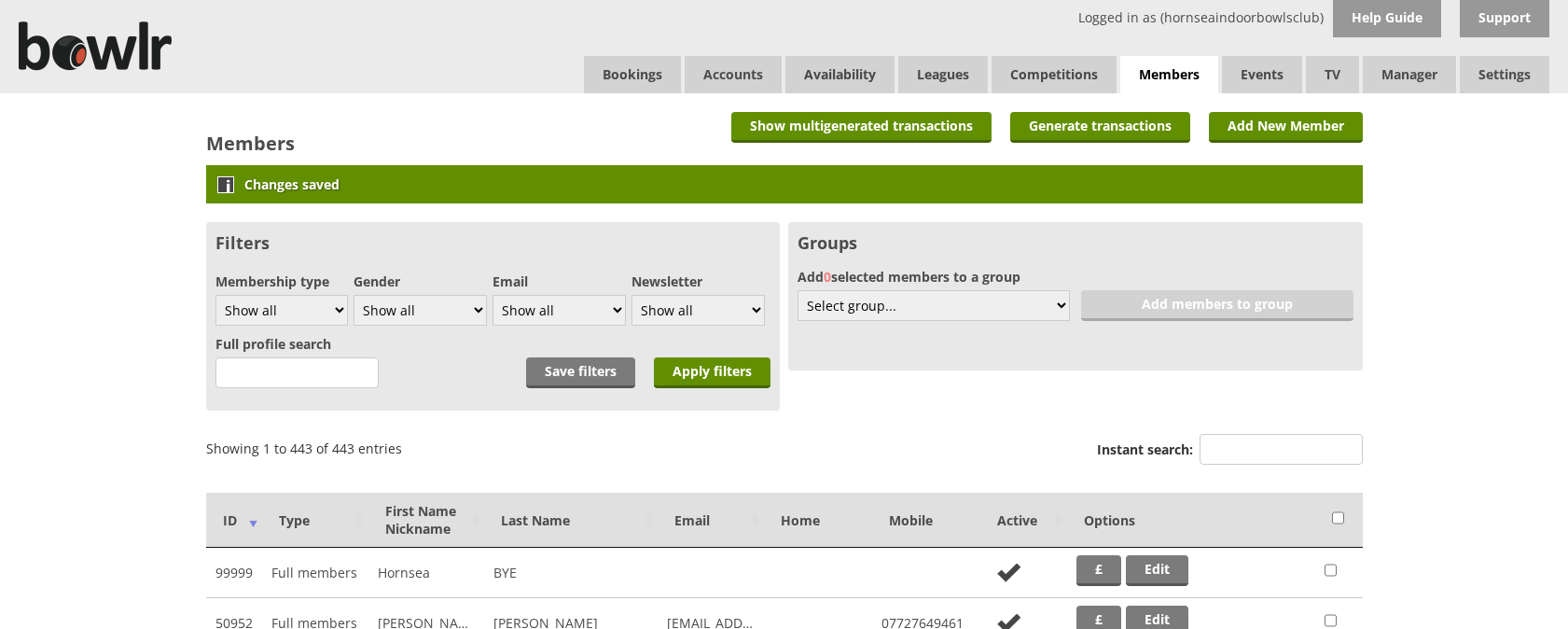
click at [1238, 455] on input "Instant search:" at bounding box center [1281, 449] width 163 height 31
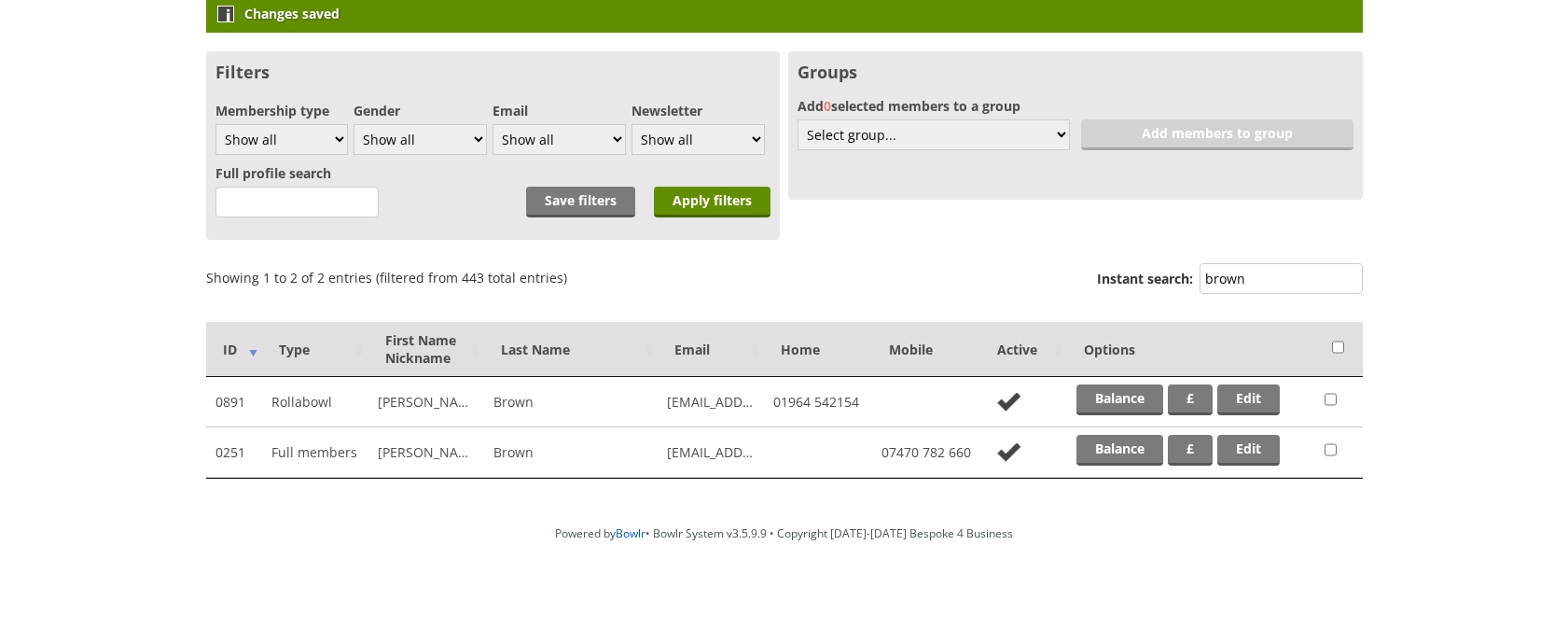
scroll to position [189, 0]
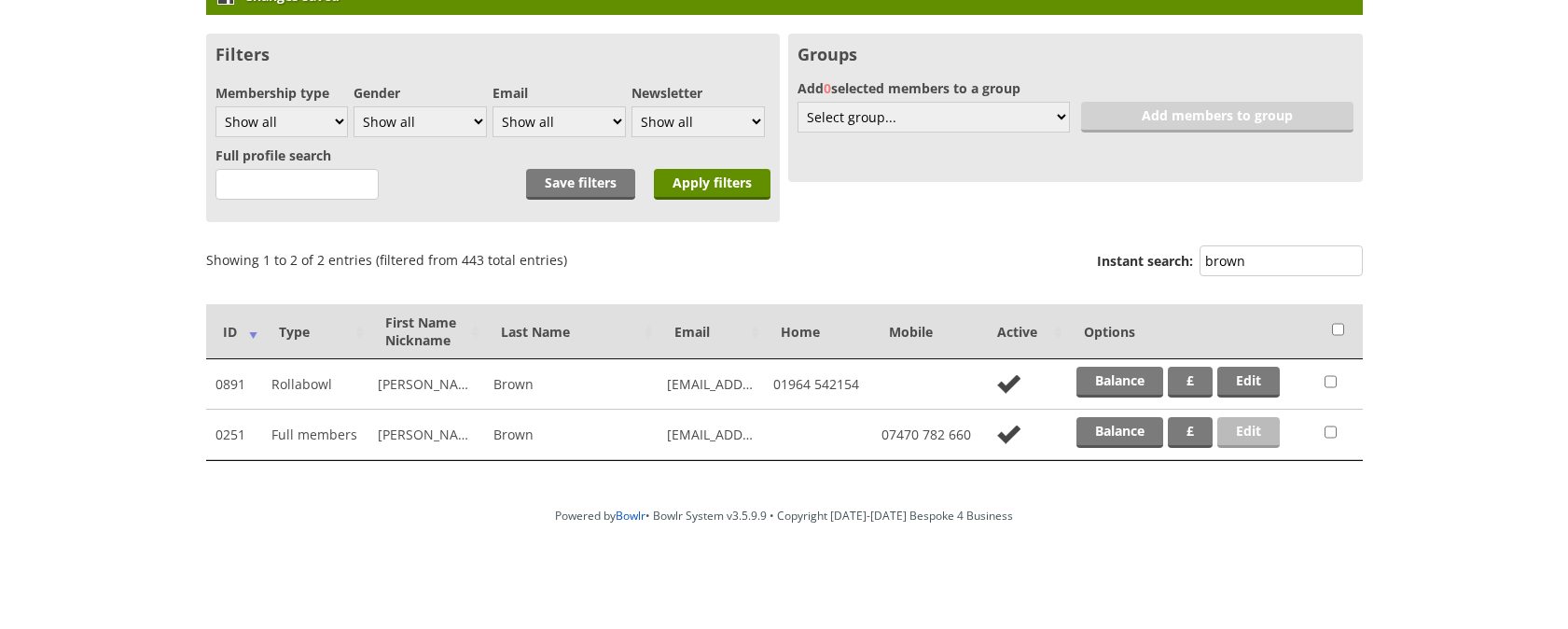
type input "brown"
click at [1272, 426] on link "Edit" at bounding box center [1248, 432] width 62 height 31
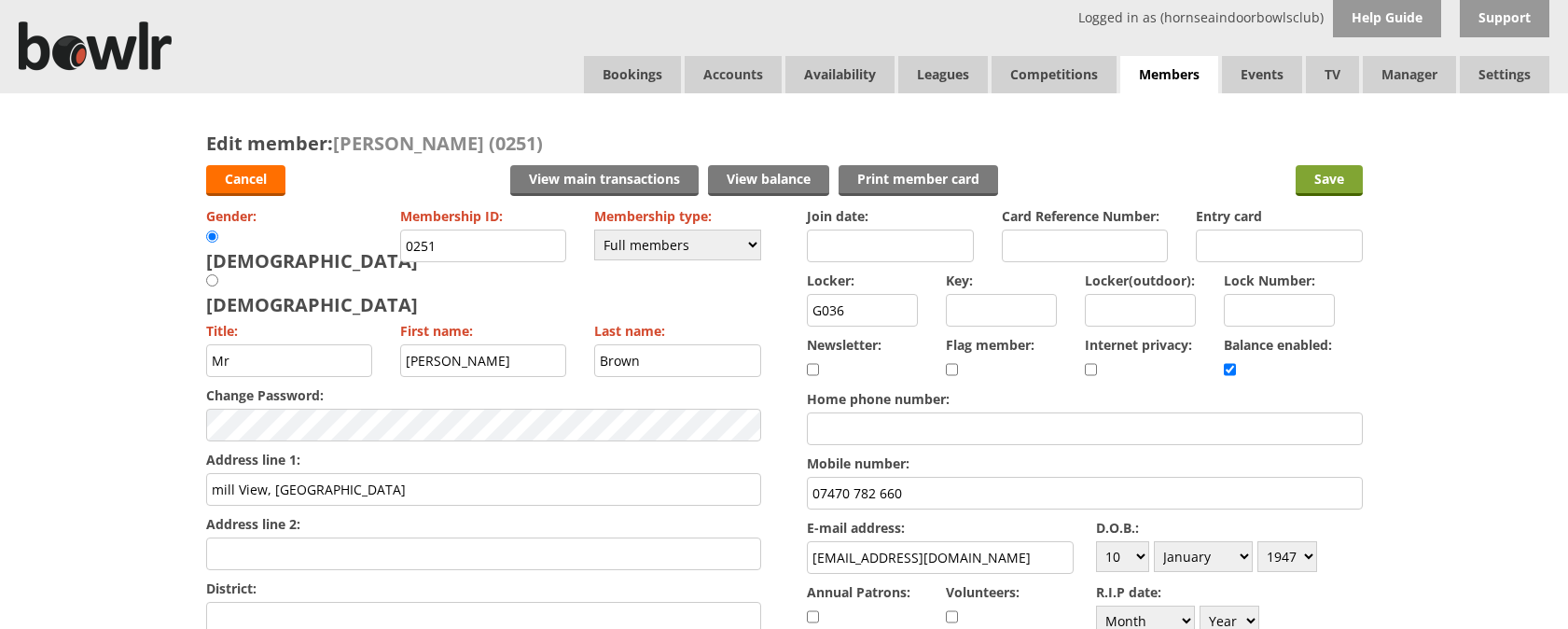
click at [1312, 173] on input "Save" at bounding box center [1329, 180] width 67 height 31
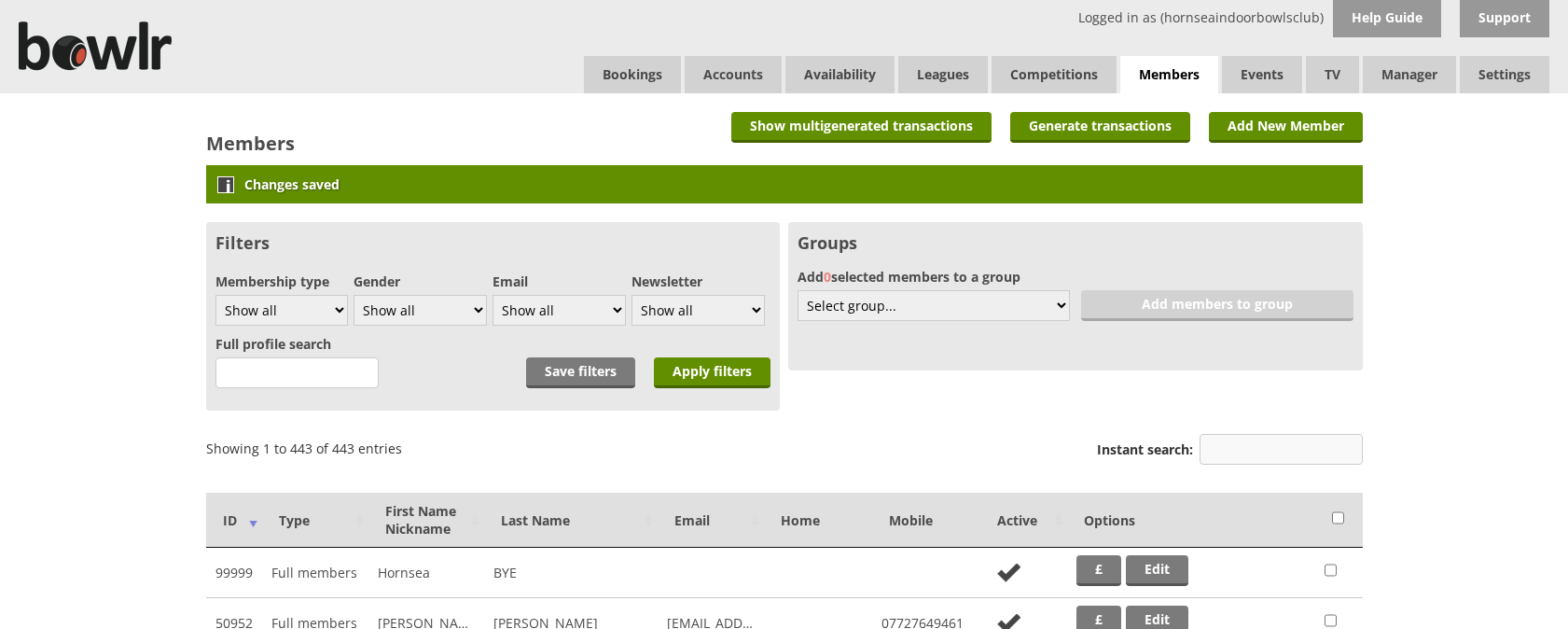
click at [1325, 453] on input "Instant search:" at bounding box center [1281, 449] width 163 height 31
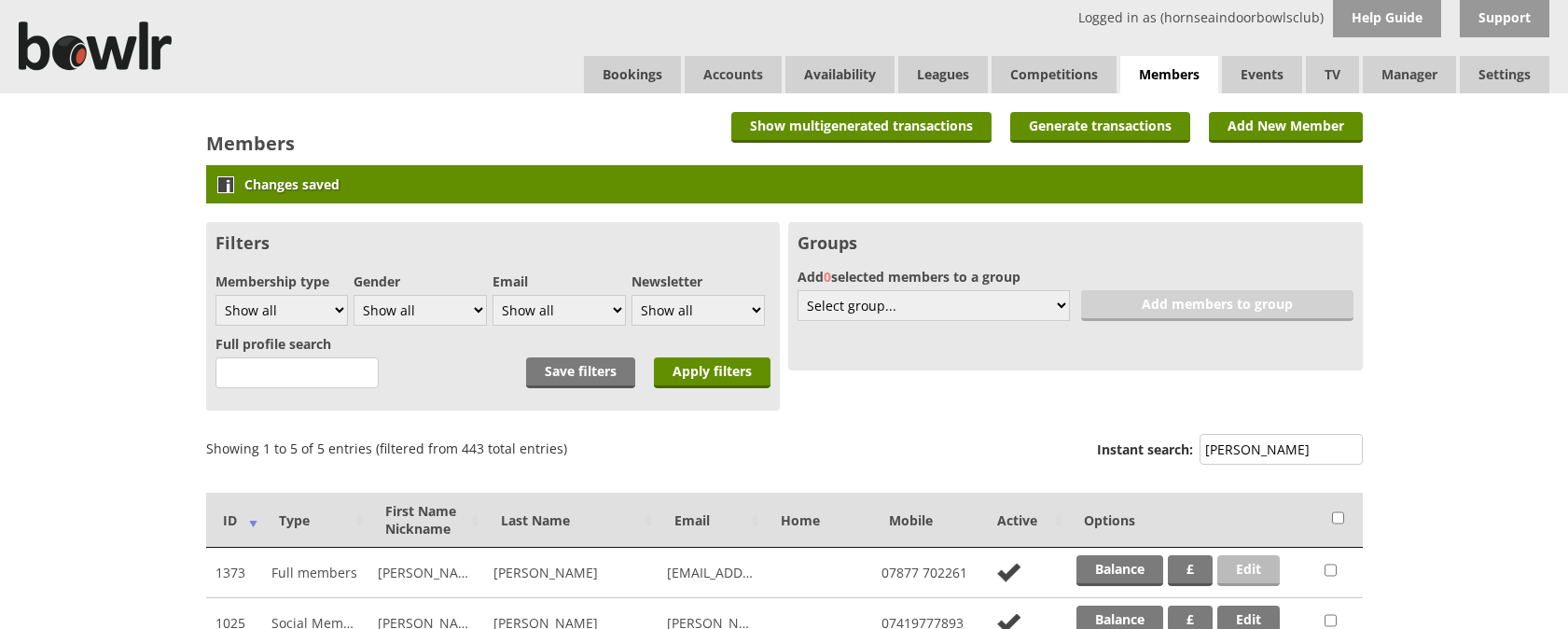
type input "[PERSON_NAME]"
click at [1236, 578] on link "Edit" at bounding box center [1248, 570] width 62 height 31
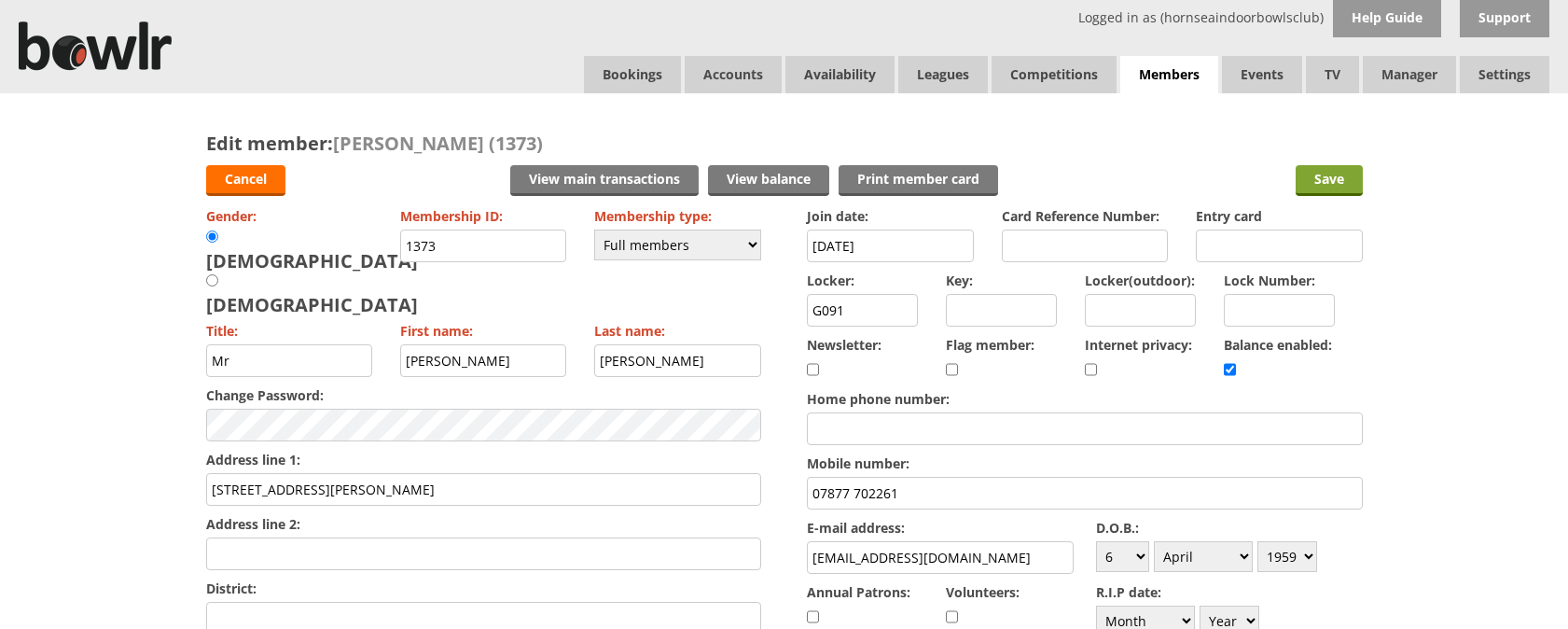
click at [1333, 182] on input "Save" at bounding box center [1329, 180] width 67 height 31
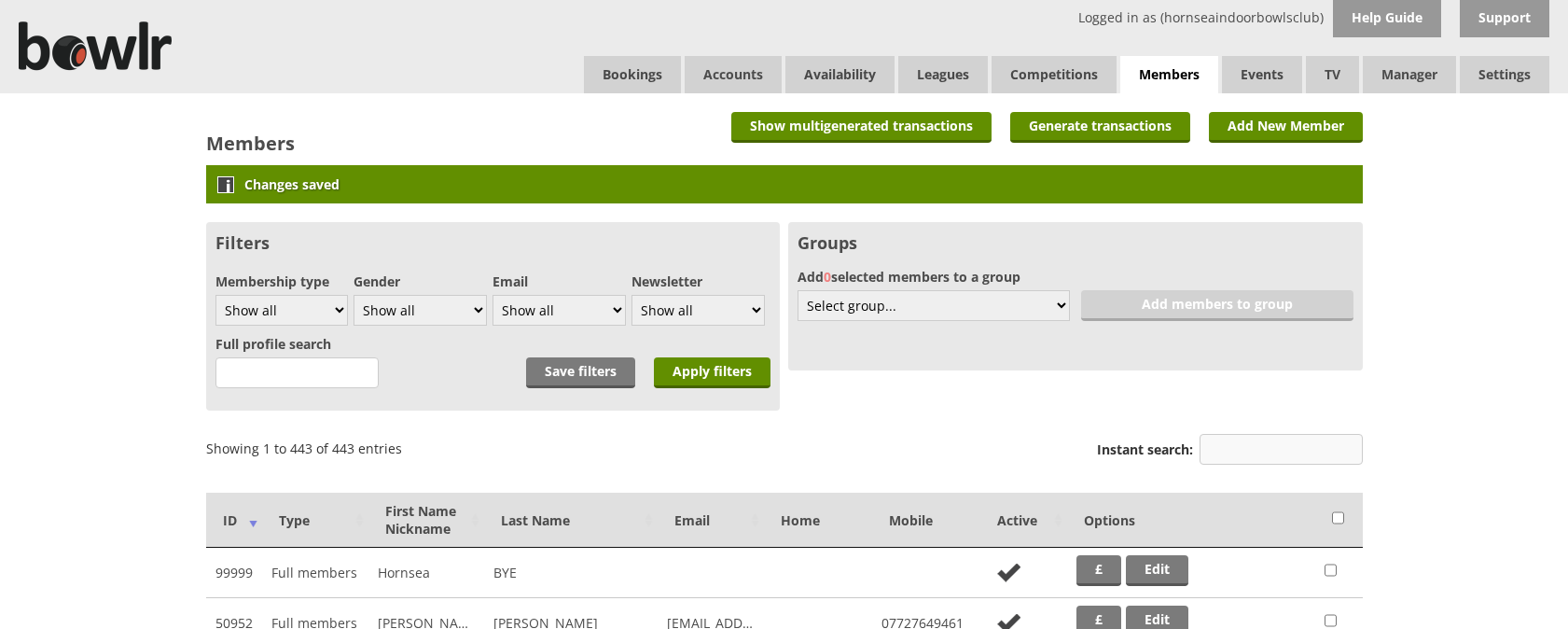
click at [1286, 447] on input "Instant search:" at bounding box center [1281, 449] width 163 height 31
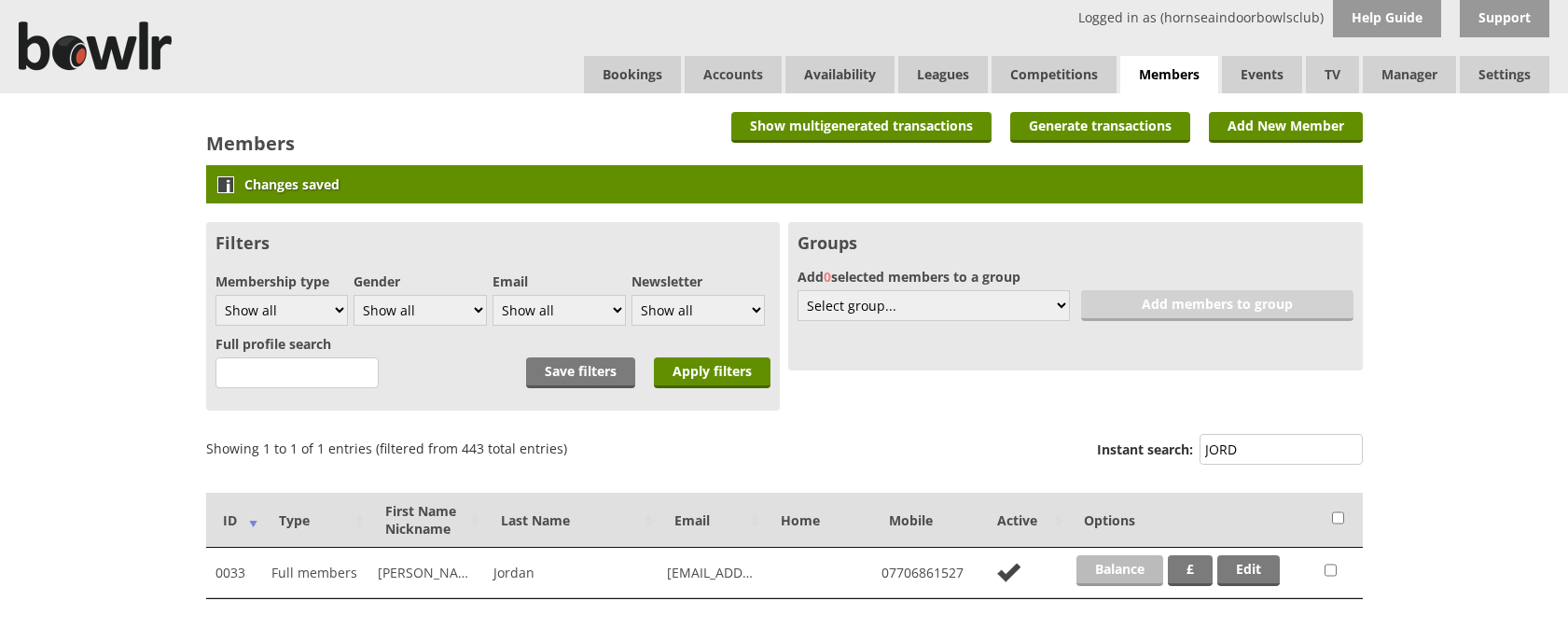
type input "JORD"
click at [1135, 569] on link "Balance" at bounding box center [1120, 570] width 87 height 31
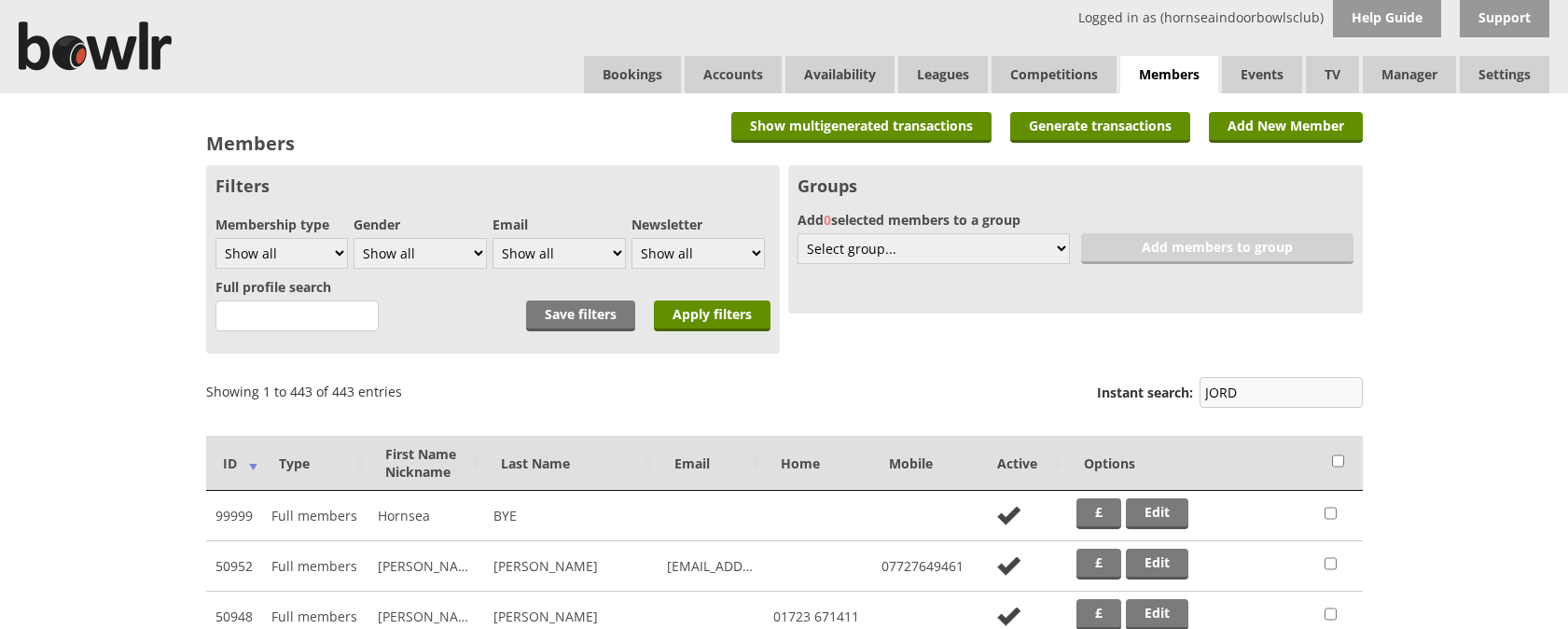
click at [1286, 397] on input "JORD" at bounding box center [1281, 392] width 163 height 31
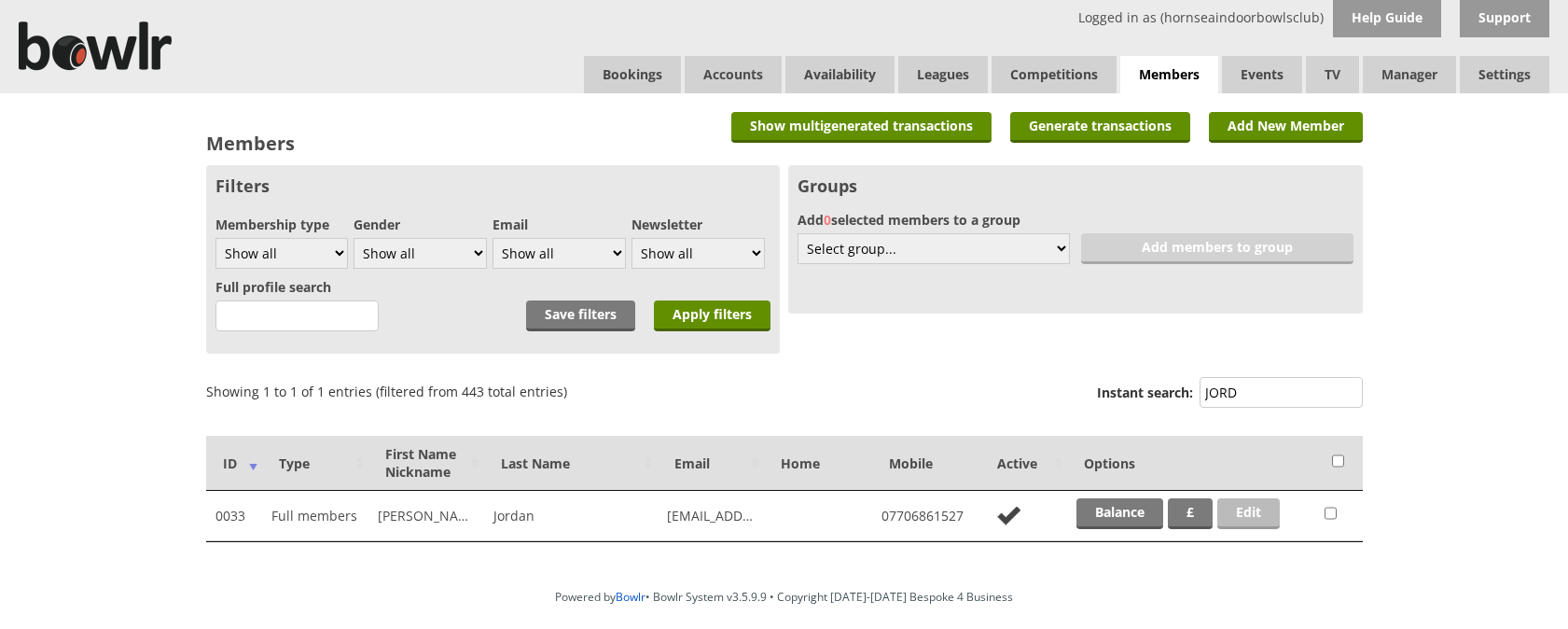
click at [1252, 513] on link "Edit" at bounding box center [1248, 513] width 62 height 31
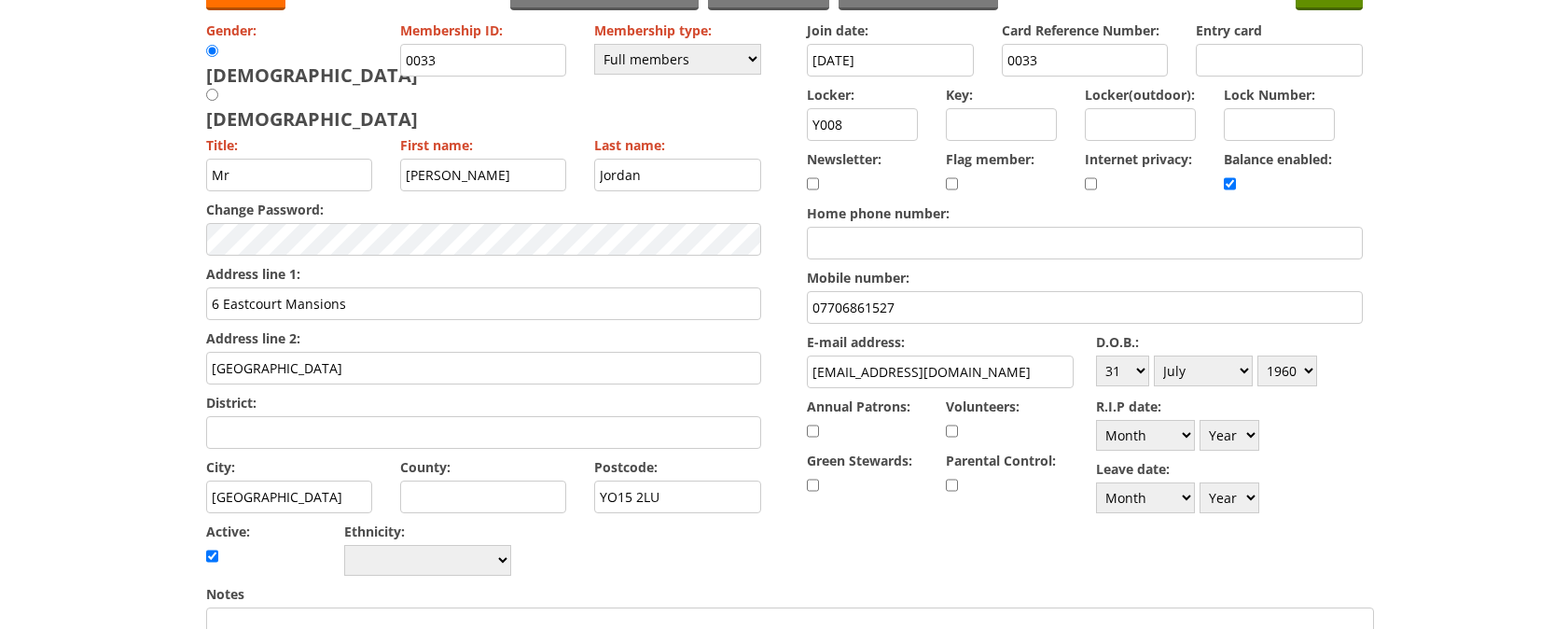
scroll to position [142, 0]
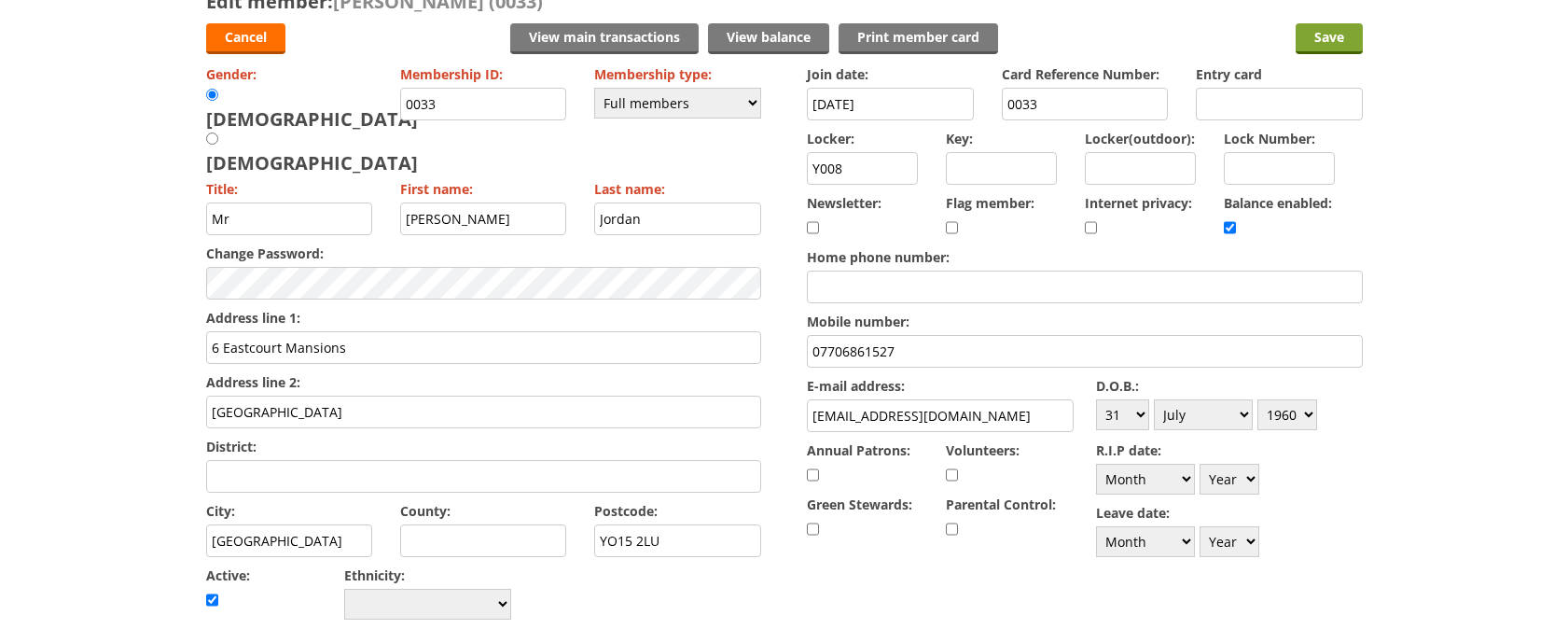
click at [1297, 44] on input "Save" at bounding box center [1329, 39] width 67 height 31
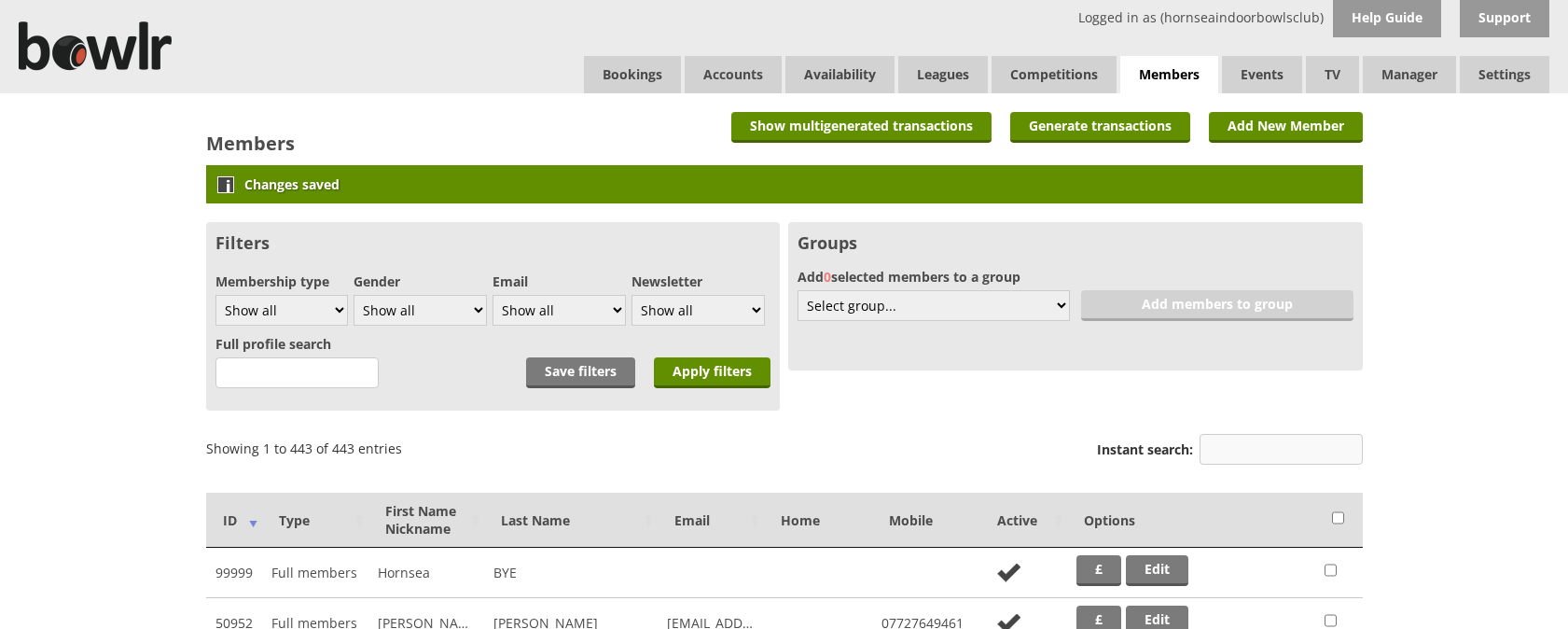
click at [1284, 454] on input "Instant search:" at bounding box center [1281, 449] width 163 height 31
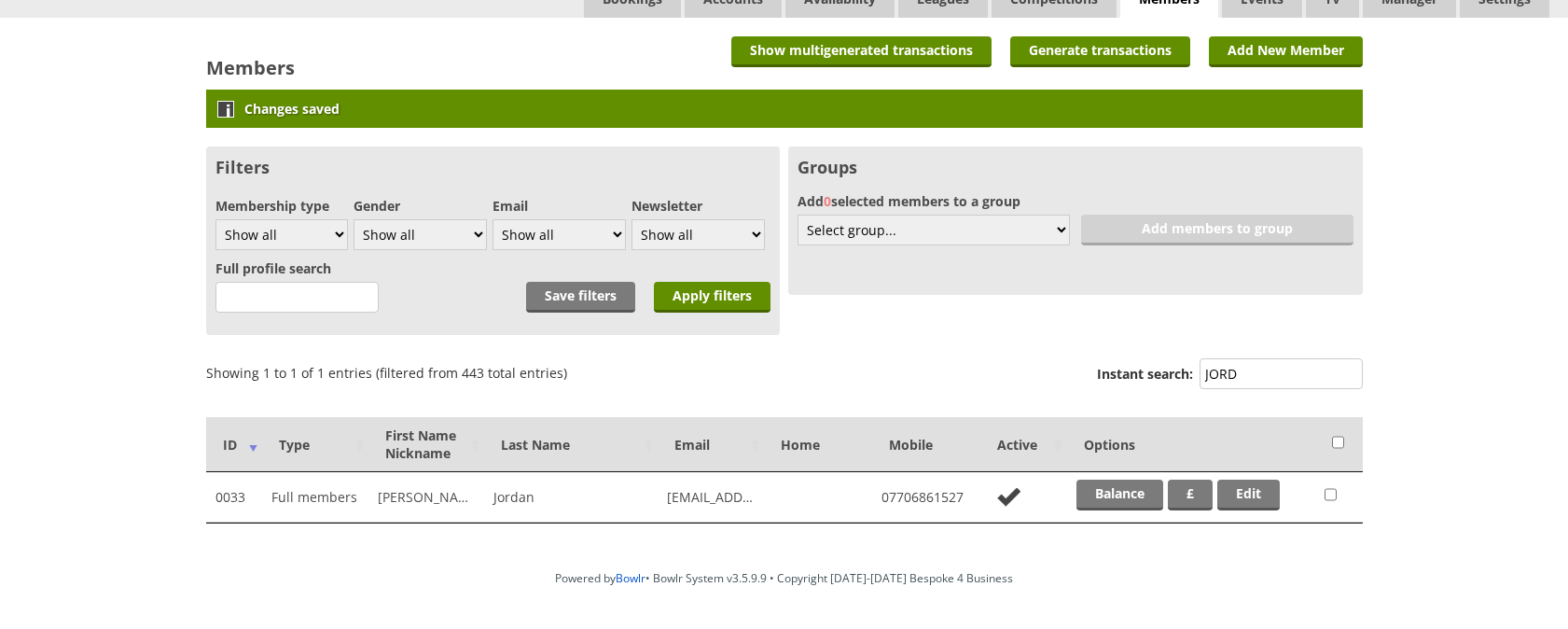
scroll to position [138, 0]
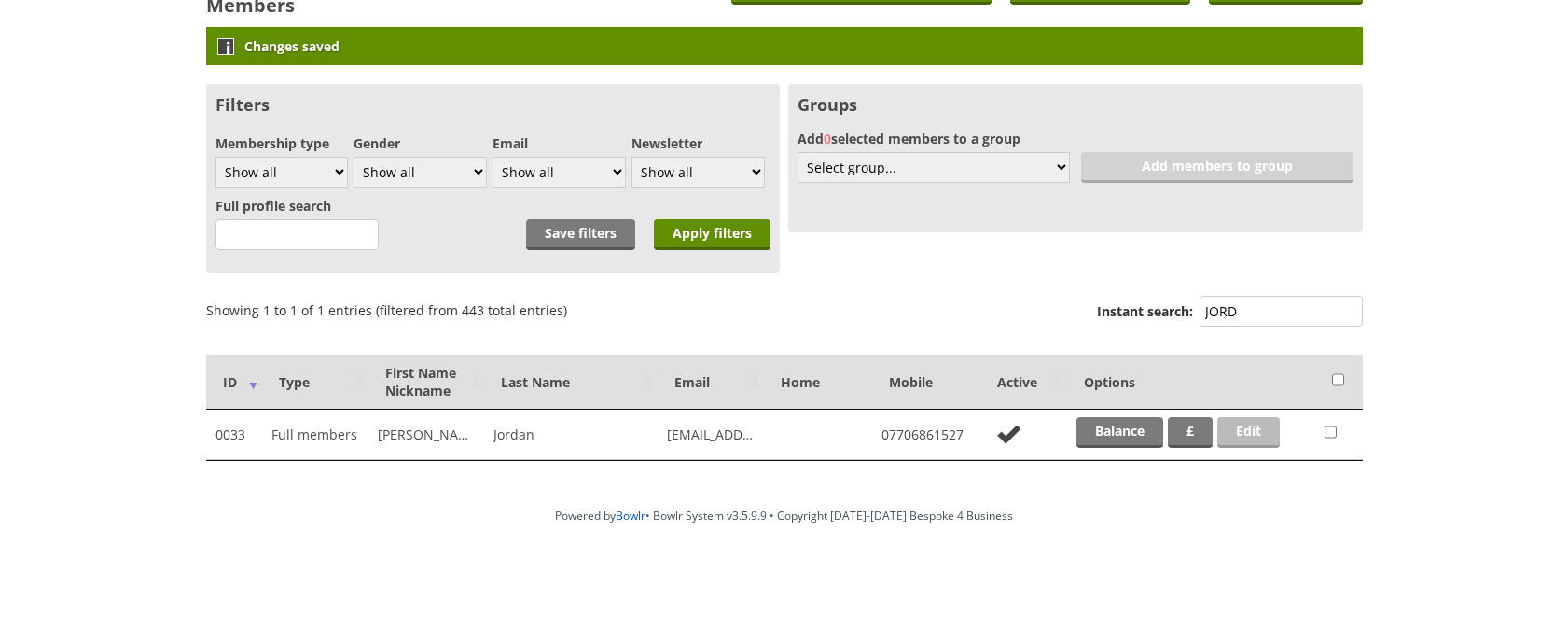
type input "JORD"
click at [1253, 427] on link "Edit" at bounding box center [1248, 432] width 62 height 31
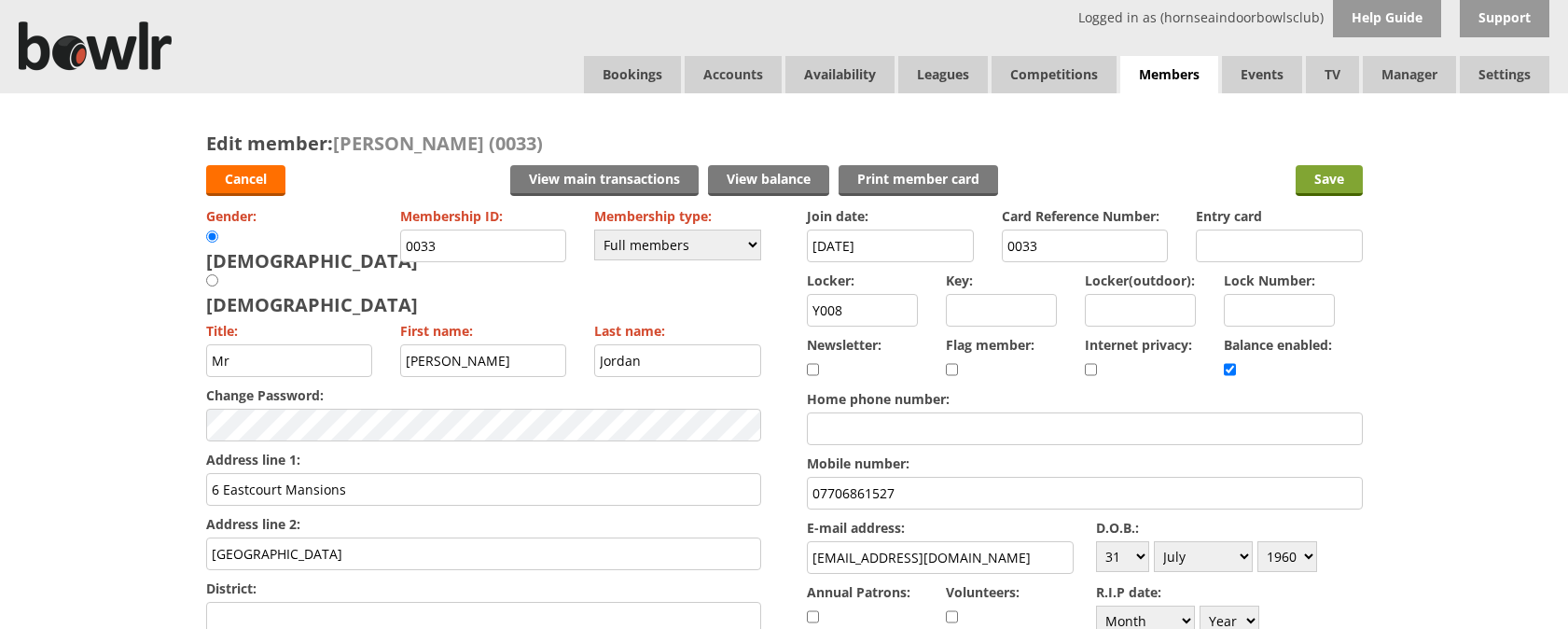
click at [1330, 178] on input "Save" at bounding box center [1329, 180] width 67 height 31
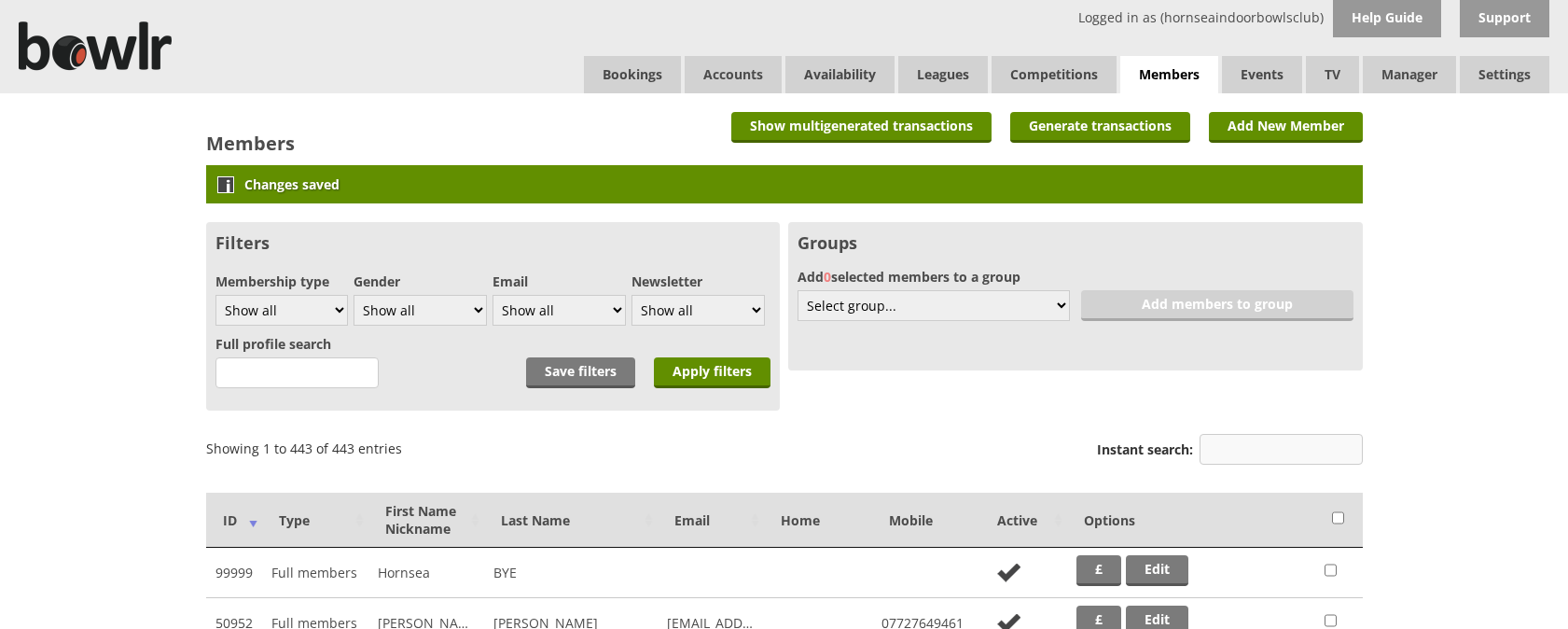
click at [1227, 446] on input "Instant search:" at bounding box center [1281, 449] width 163 height 31
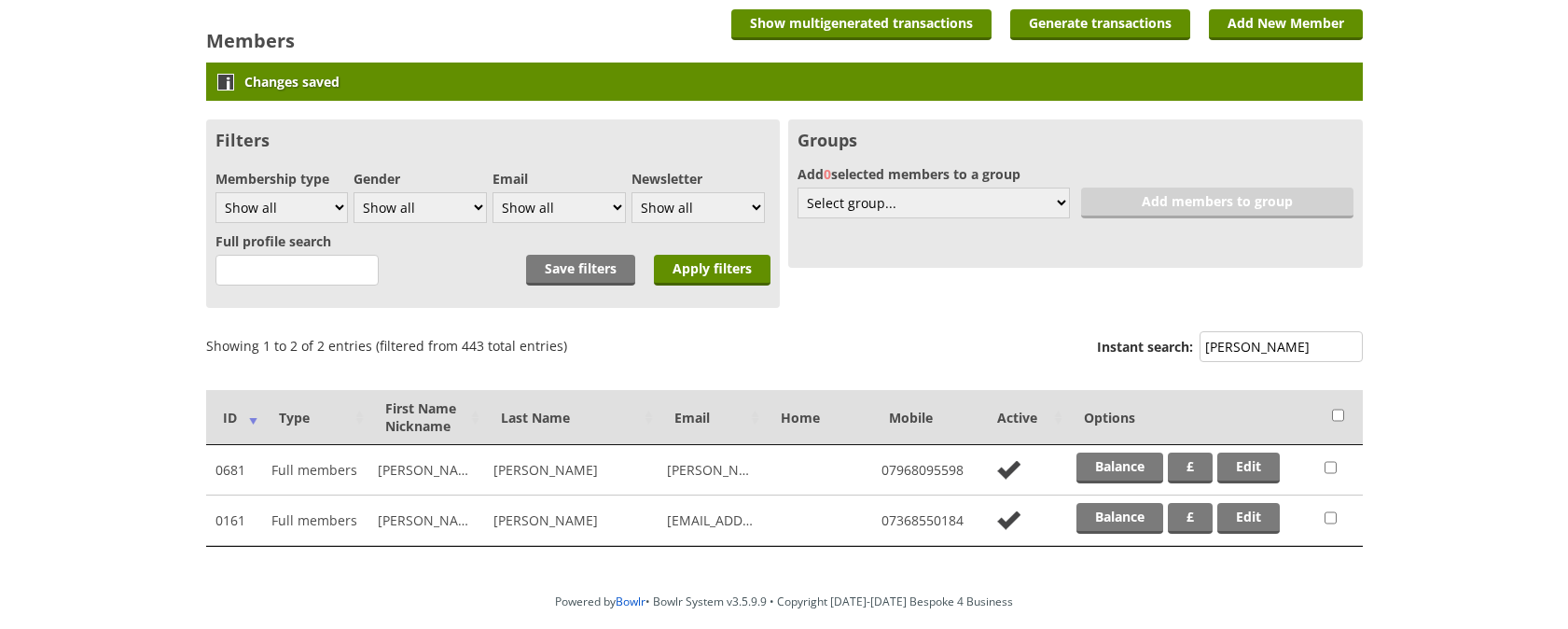
scroll to position [111, 0]
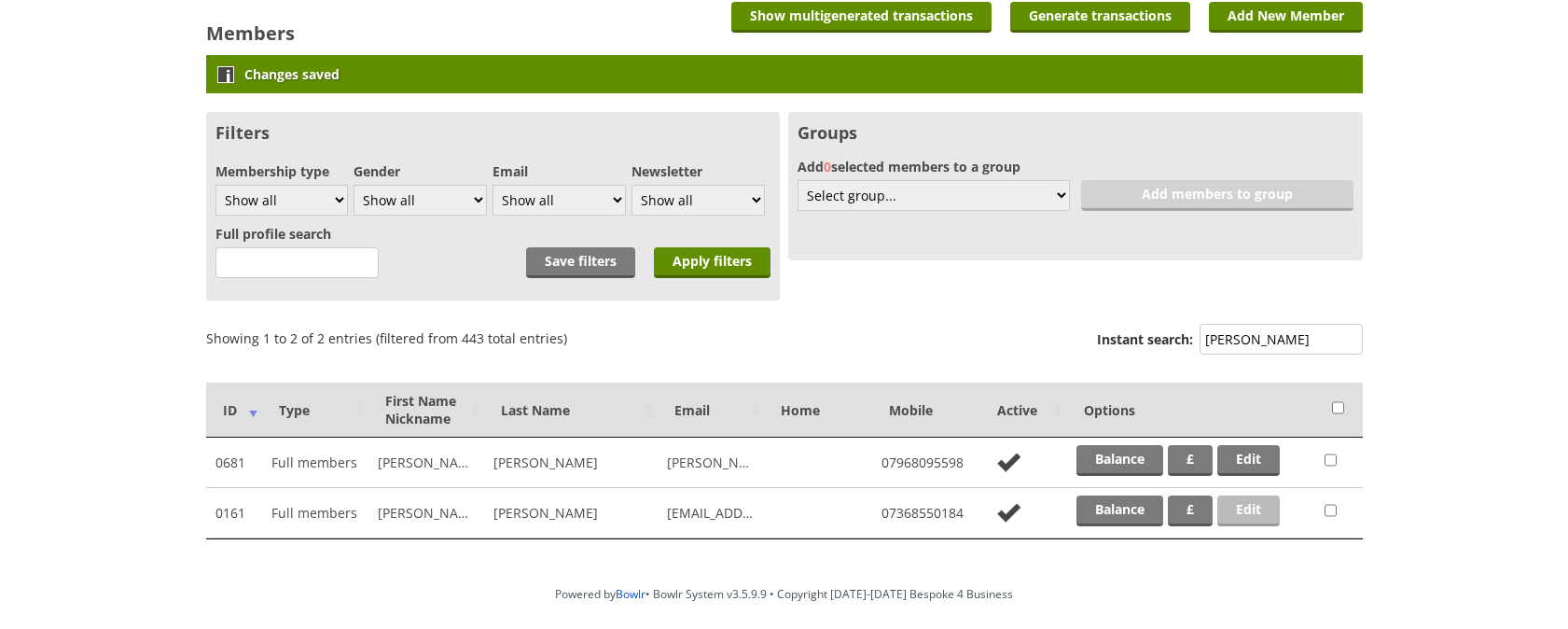
type input "PARKER"
click at [1256, 511] on link "Edit" at bounding box center [1248, 511] width 62 height 31
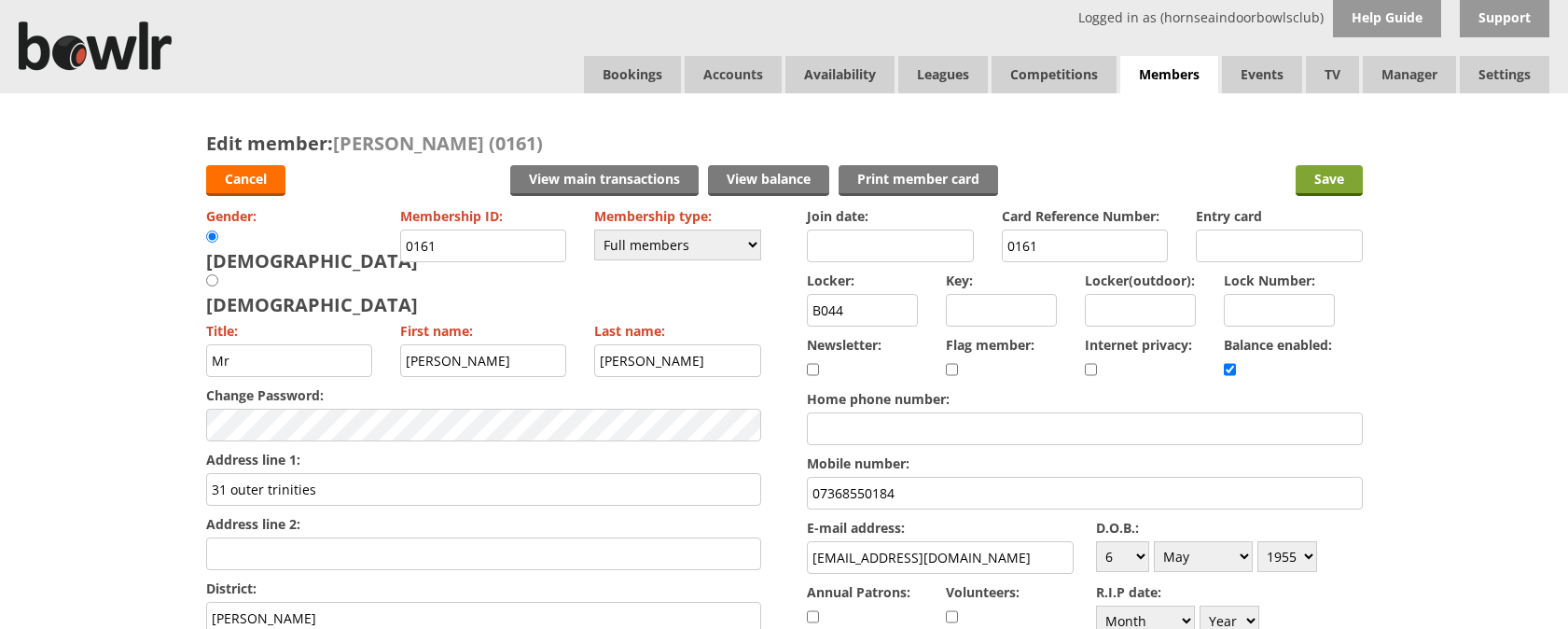
click at [1328, 179] on input "Save" at bounding box center [1329, 180] width 67 height 31
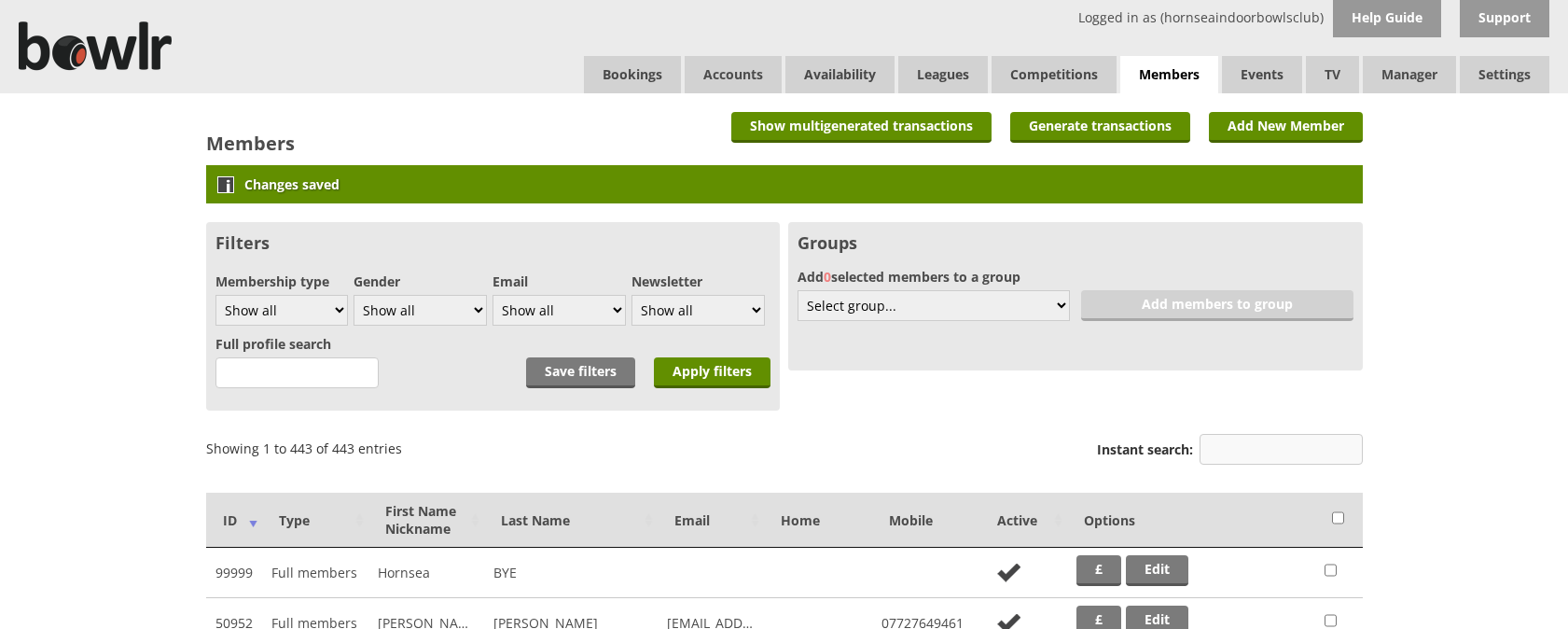
click at [1255, 450] on input "Instant search:" at bounding box center [1281, 449] width 163 height 31
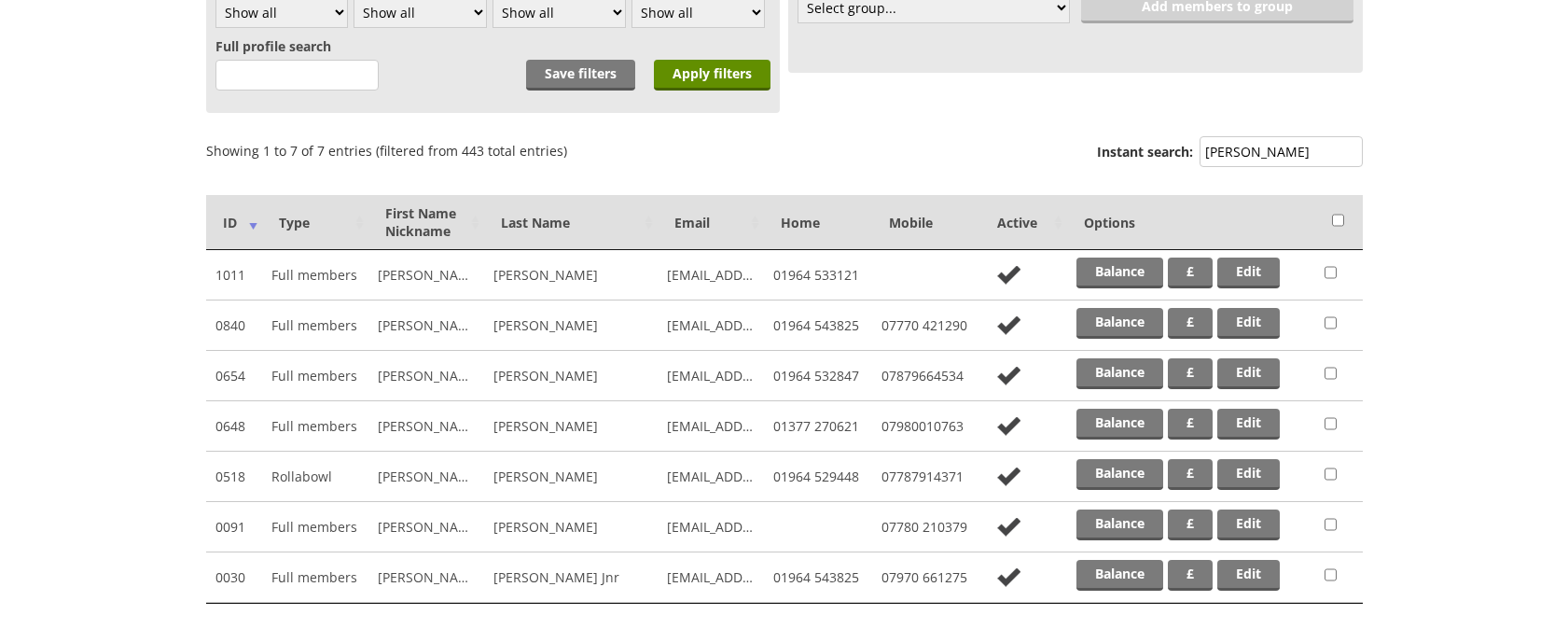
scroll to position [360, 0]
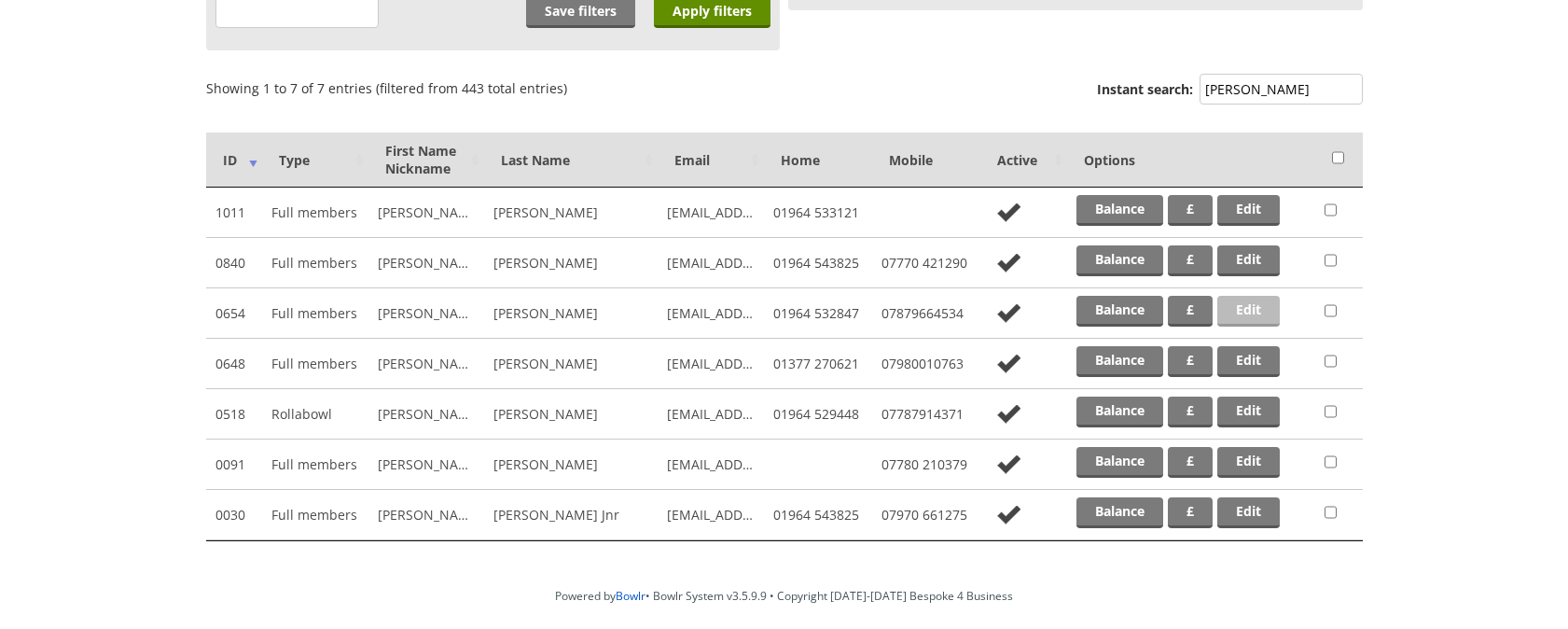
type input "WRIGHT"
click at [1248, 311] on link "Edit" at bounding box center [1248, 311] width 62 height 31
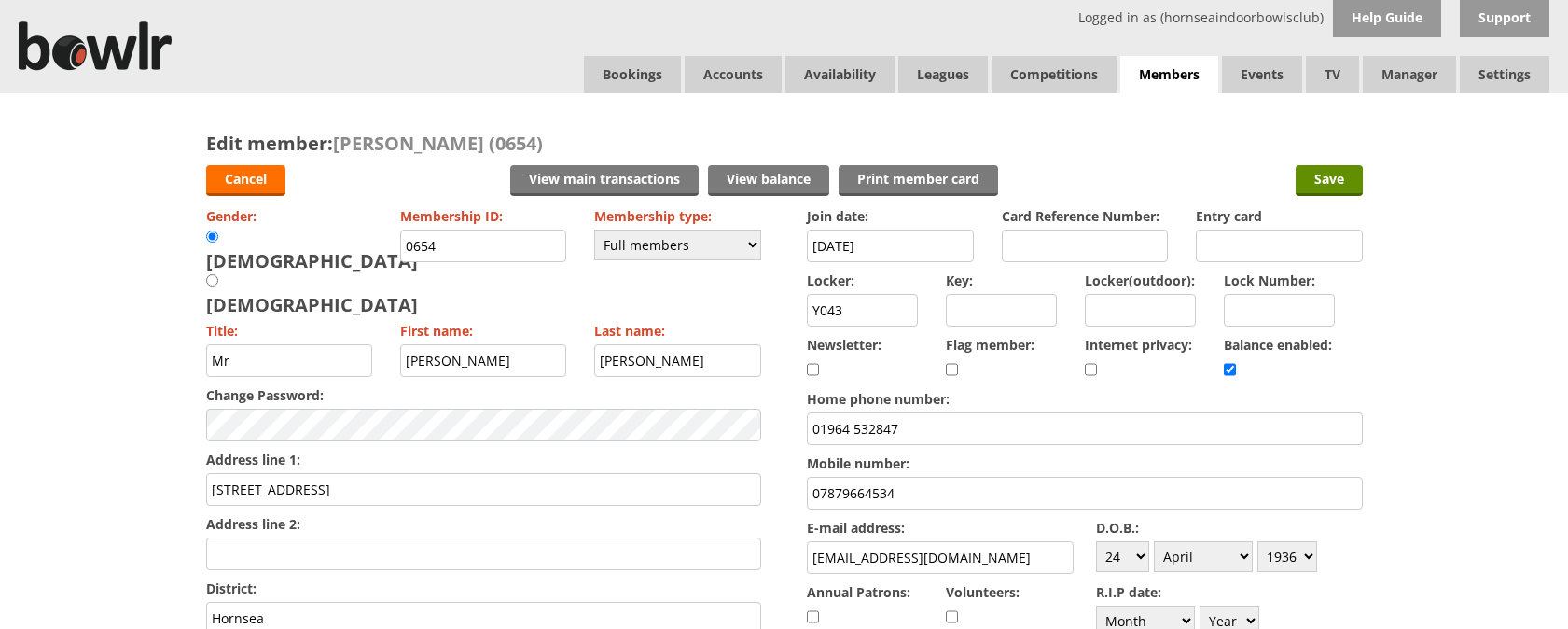
drag, startPoint x: 1349, startPoint y: 186, endPoint x: 1092, endPoint y: 129, distance: 263.2
click at [1339, 184] on input "Save" at bounding box center [1329, 180] width 67 height 31
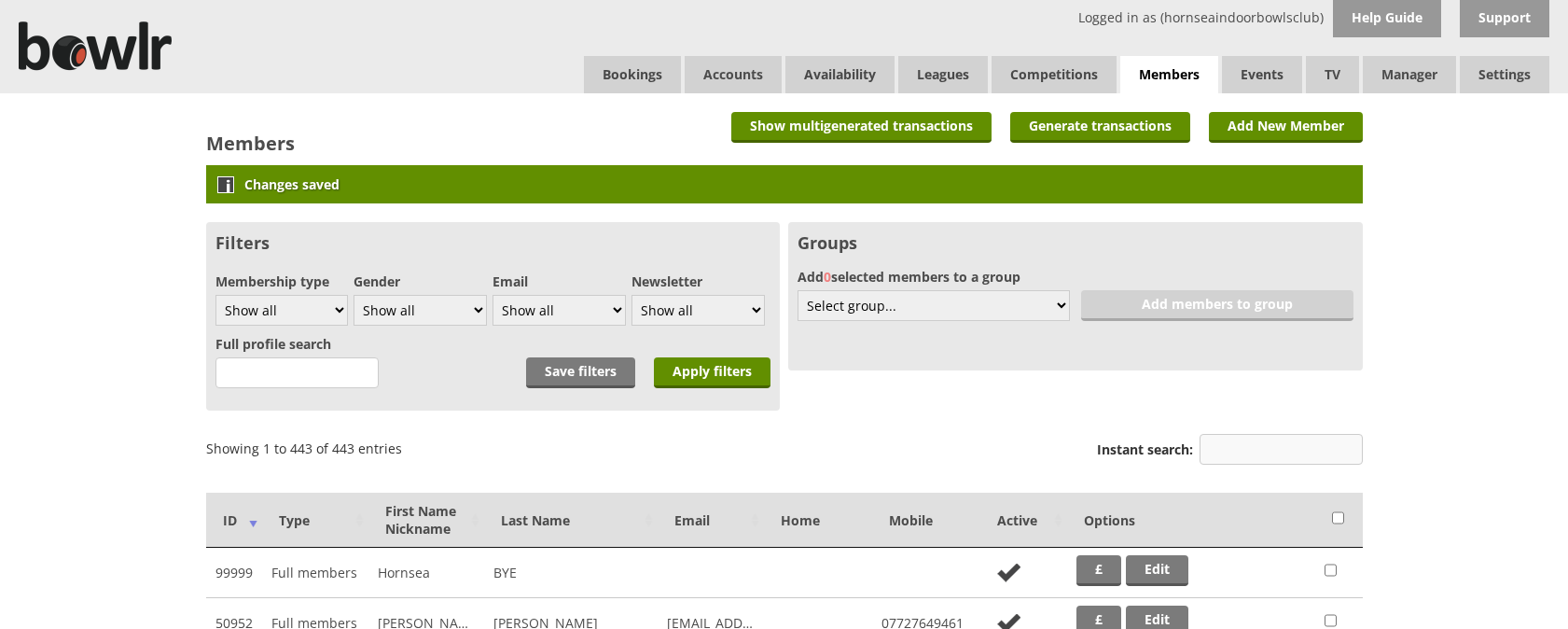
click at [1262, 456] on input "Instant search:" at bounding box center [1281, 449] width 163 height 31
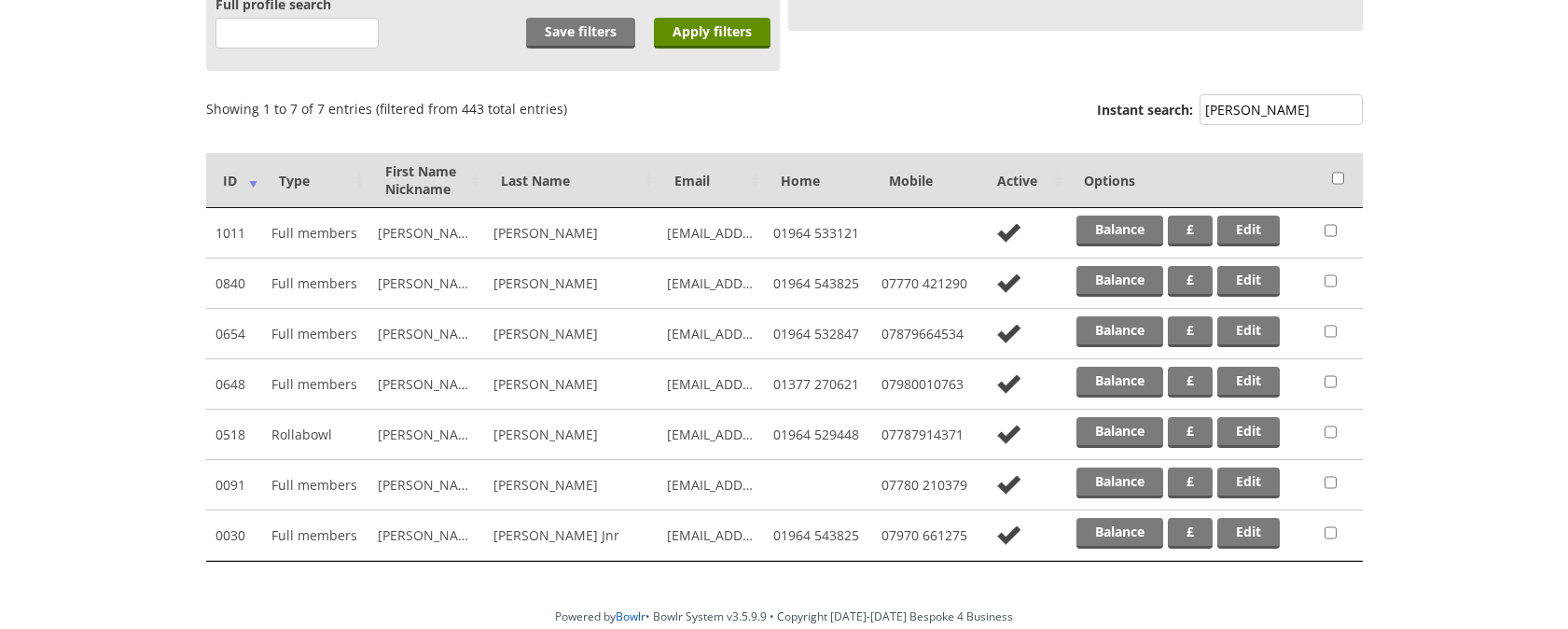
scroll to position [350, 0]
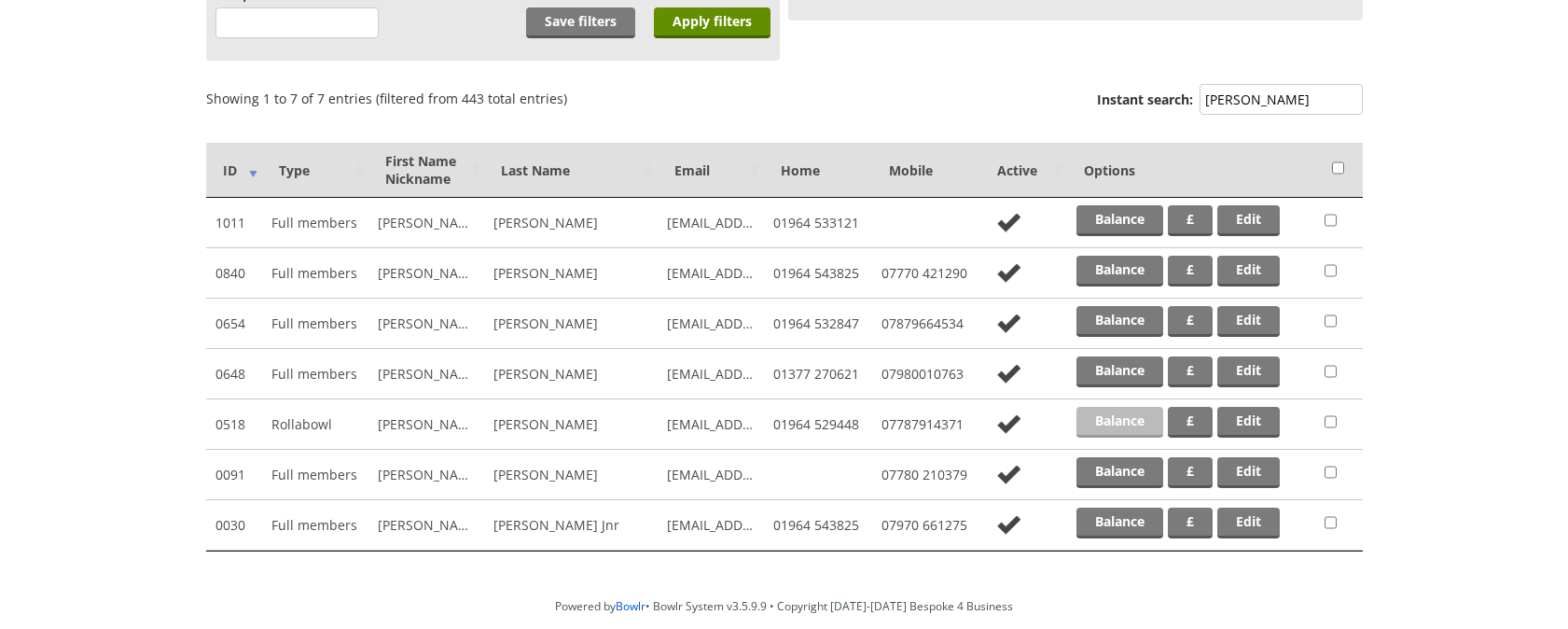
type input "WRIGHT"
click at [1136, 425] on link "Balance" at bounding box center [1120, 422] width 87 height 31
